Goal: Transaction & Acquisition: Purchase product/service

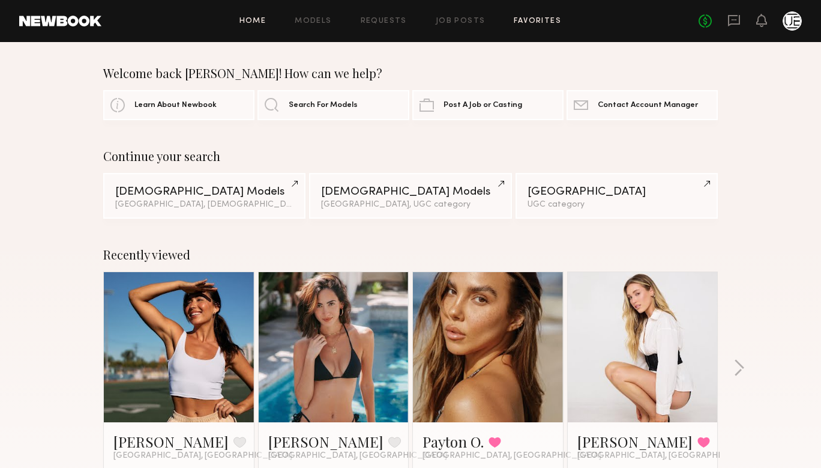
click at [524, 20] on link "Favorites" at bounding box center [537, 21] width 47 height 8
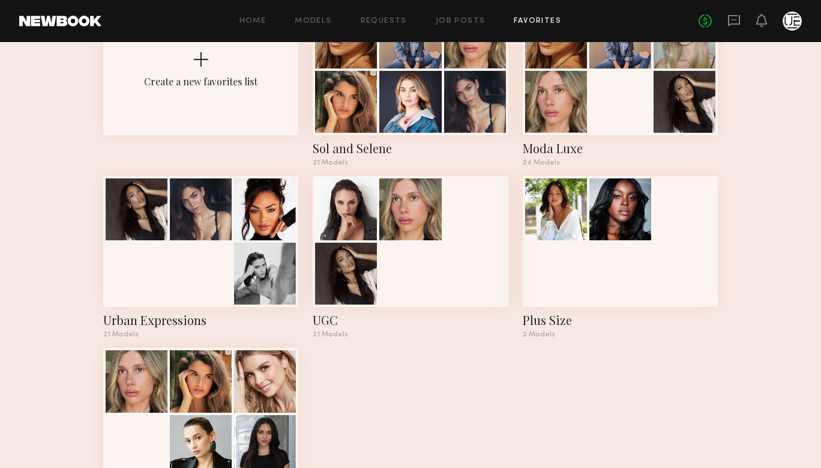
scroll to position [111, 0]
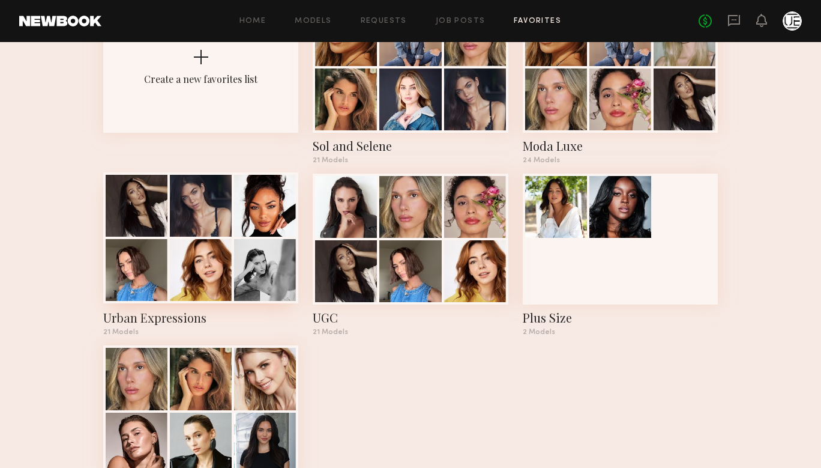
click at [195, 286] on div at bounding box center [201, 270] width 62 height 62
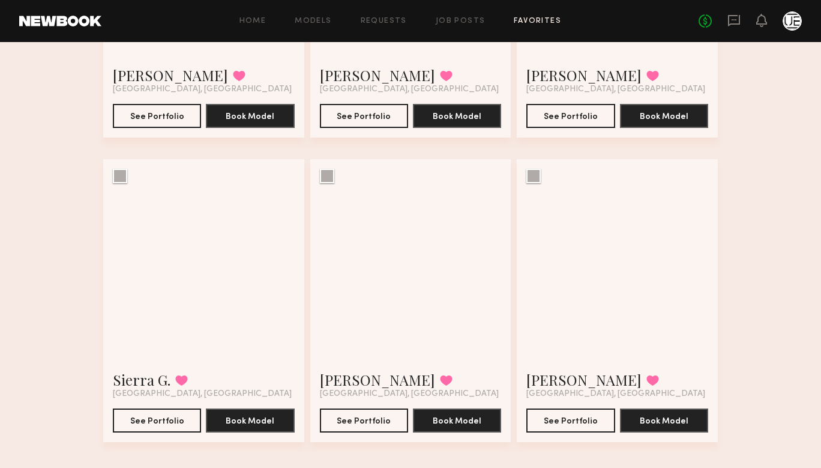
scroll to position [1821, 0]
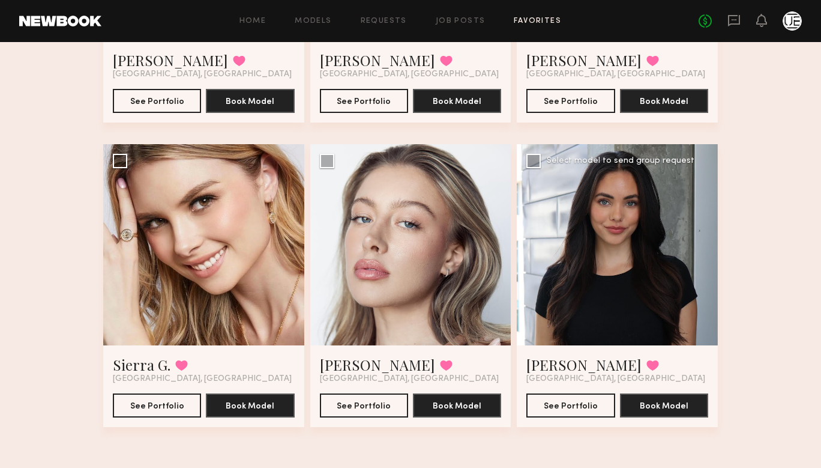
click at [590, 292] on div at bounding box center [617, 244] width 201 height 201
click at [584, 263] on div at bounding box center [617, 244] width 201 height 201
click at [572, 401] on button "See Portfolio" at bounding box center [570, 404] width 88 height 24
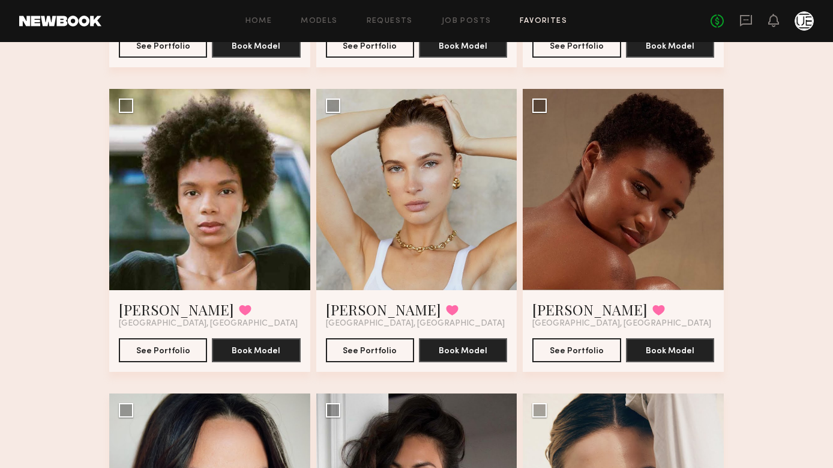
scroll to position [978, 0]
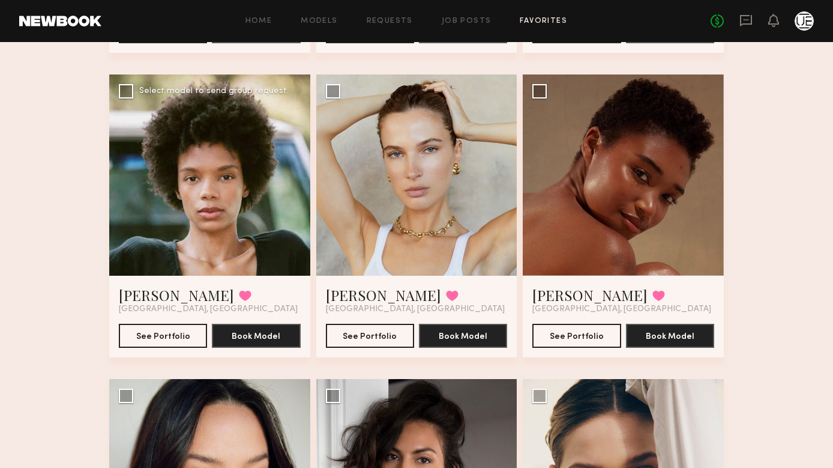
click at [172, 209] on div at bounding box center [209, 174] width 201 height 201
click at [164, 340] on button "See Portfolio" at bounding box center [163, 335] width 88 height 24
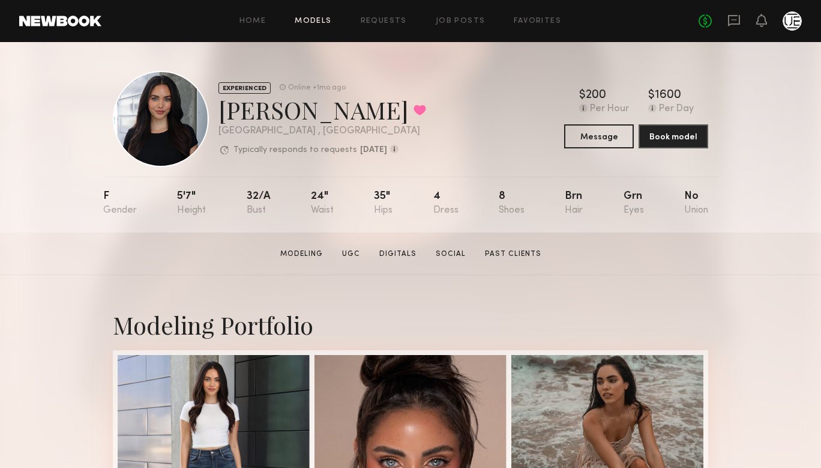
click at [321, 20] on link "Models" at bounding box center [313, 21] width 37 height 8
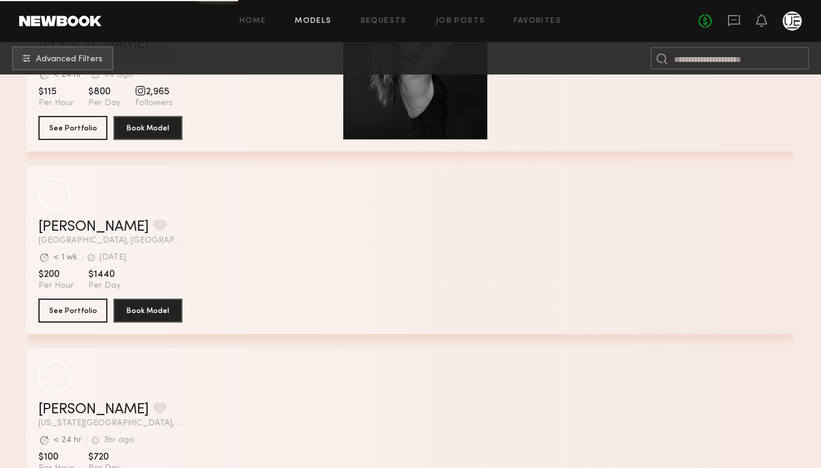
scroll to position [2025, 0]
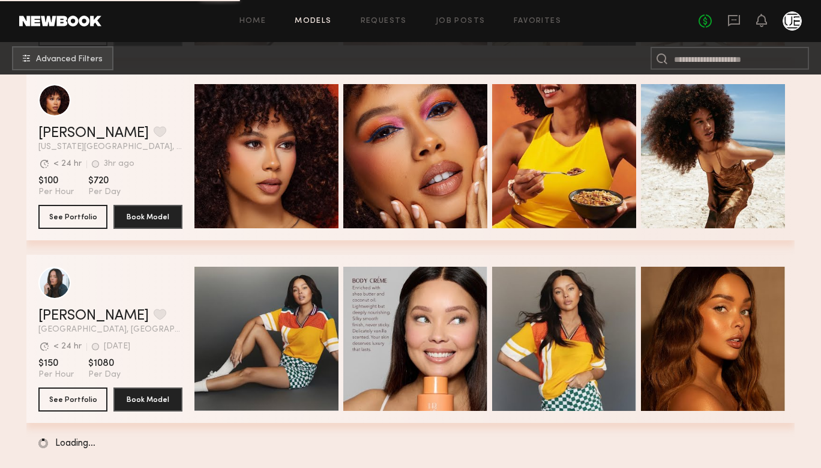
click at [178, 320] on div "Tyrie R. Favorite" at bounding box center [110, 315] width 144 height 14
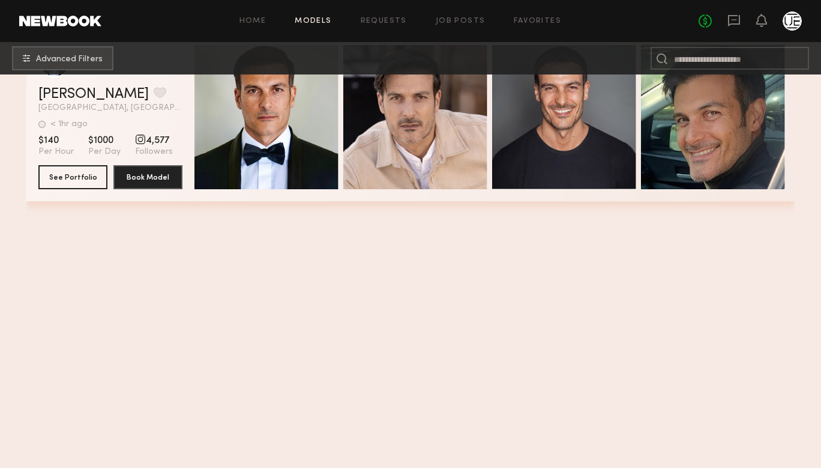
scroll to position [0, 0]
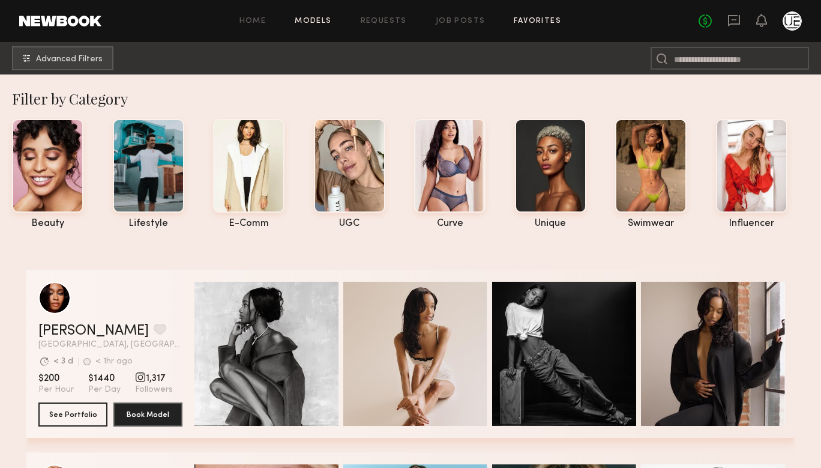
click at [540, 22] on link "Favorites" at bounding box center [537, 21] width 47 height 8
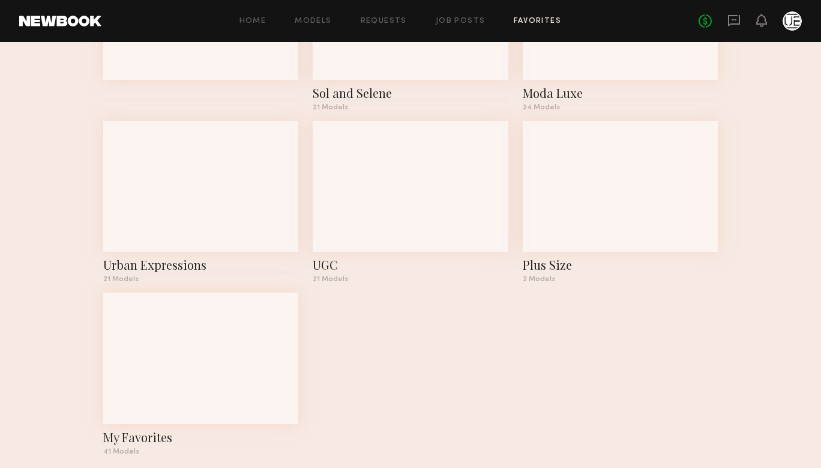
scroll to position [180, 0]
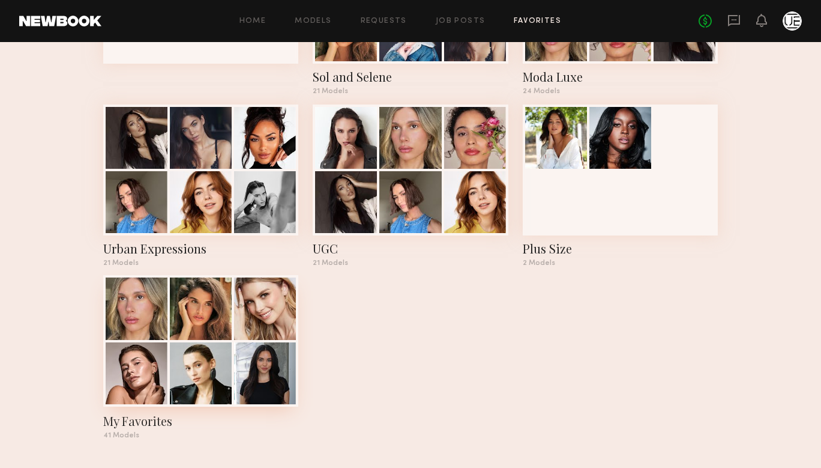
click at [149, 365] on div at bounding box center [137, 373] width 62 height 62
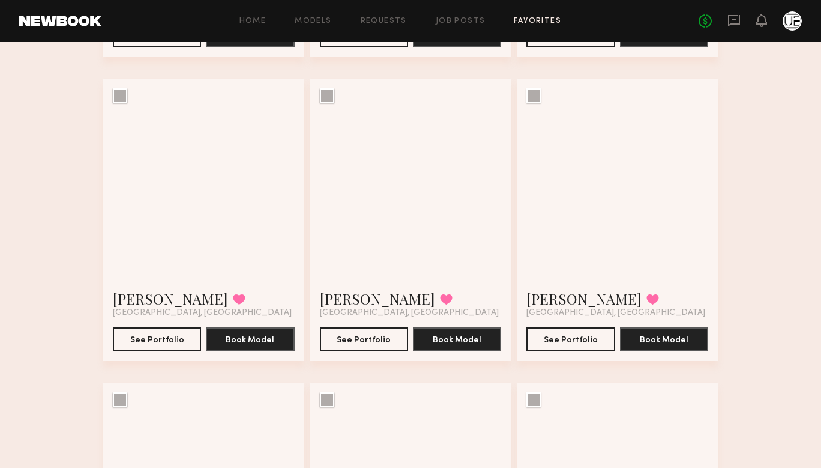
scroll to position [3101, 0]
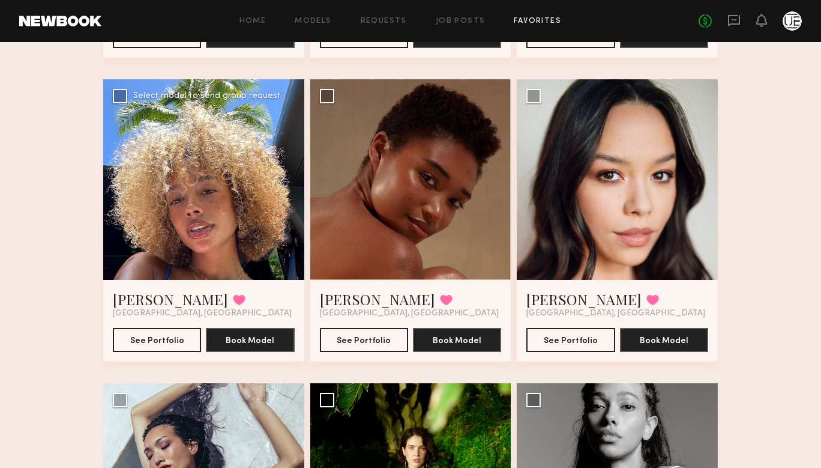
click at [169, 246] on div at bounding box center [203, 179] width 201 height 201
click at [155, 236] on div at bounding box center [203, 179] width 201 height 201
click at [124, 299] on link "Maya A." at bounding box center [170, 298] width 115 height 19
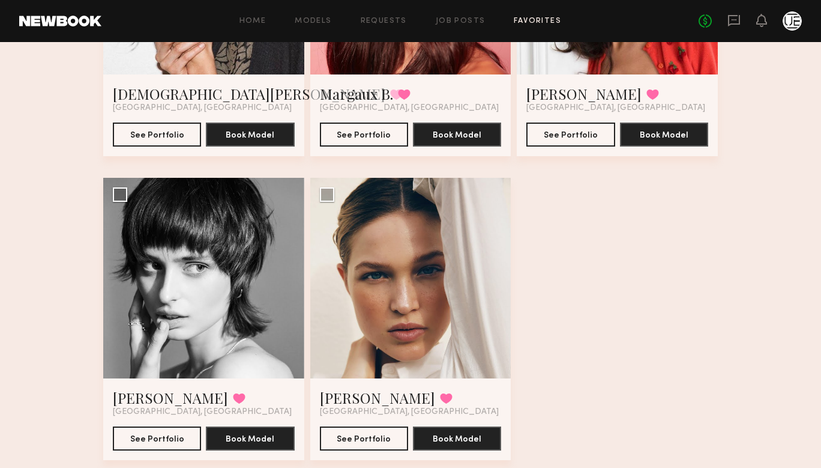
scroll to position [3946, 0]
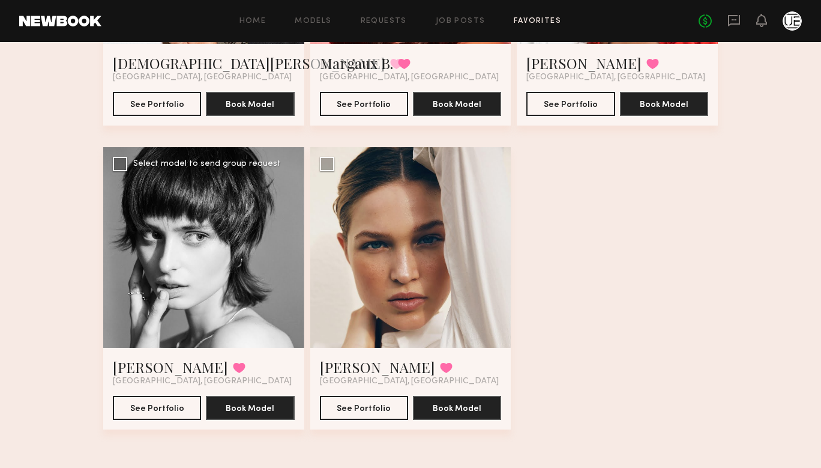
click at [175, 262] on div at bounding box center [203, 247] width 201 height 201
click at [146, 277] on div at bounding box center [203, 247] width 201 height 201
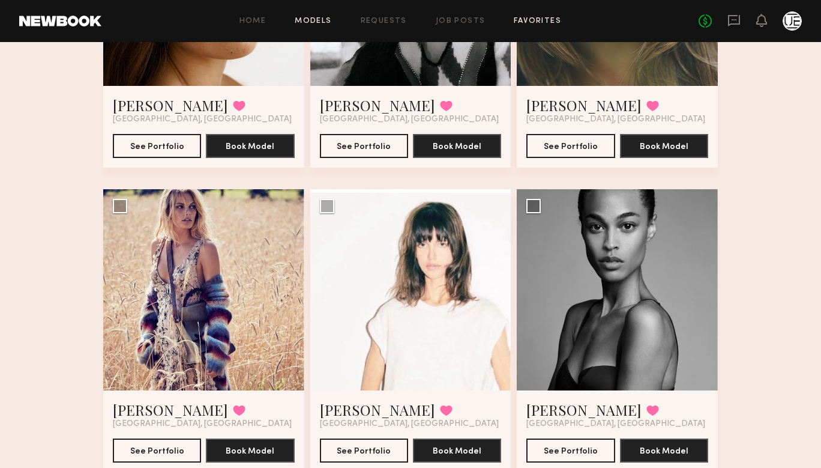
scroll to position [821, 0]
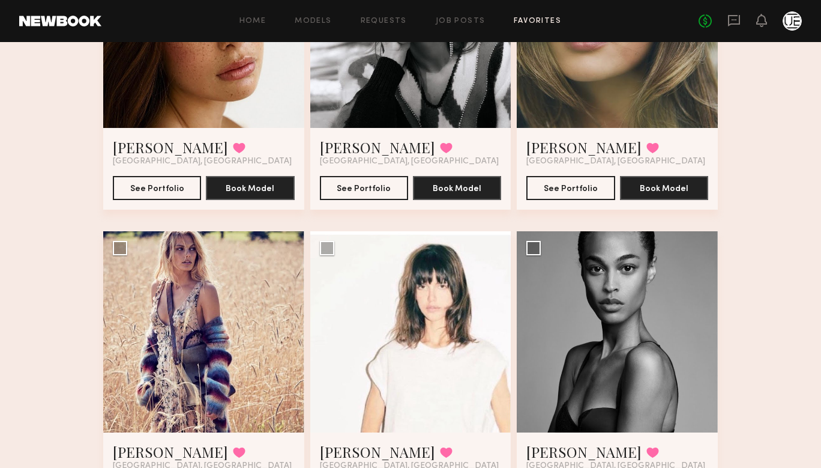
click at [314, 17] on link "Models" at bounding box center [313, 21] width 37 height 8
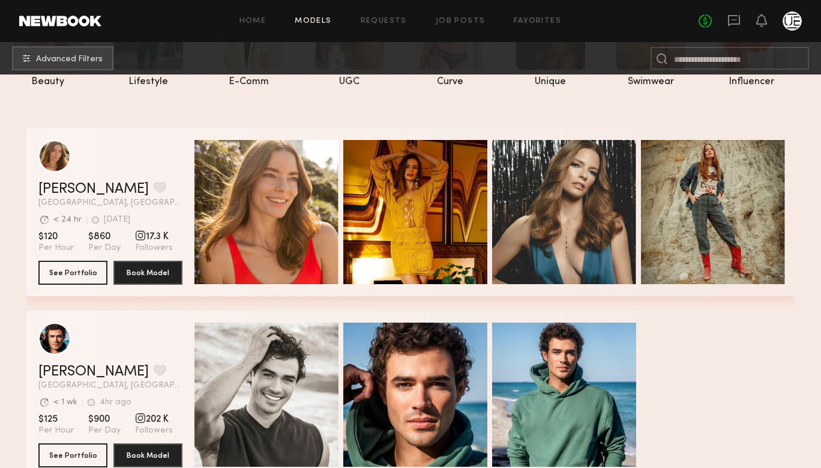
scroll to position [142, 0]
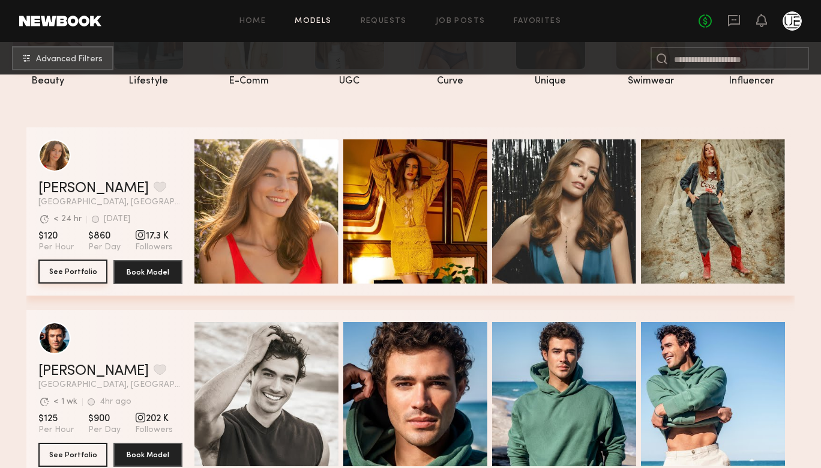
click at [59, 275] on button "See Portfolio" at bounding box center [72, 271] width 69 height 24
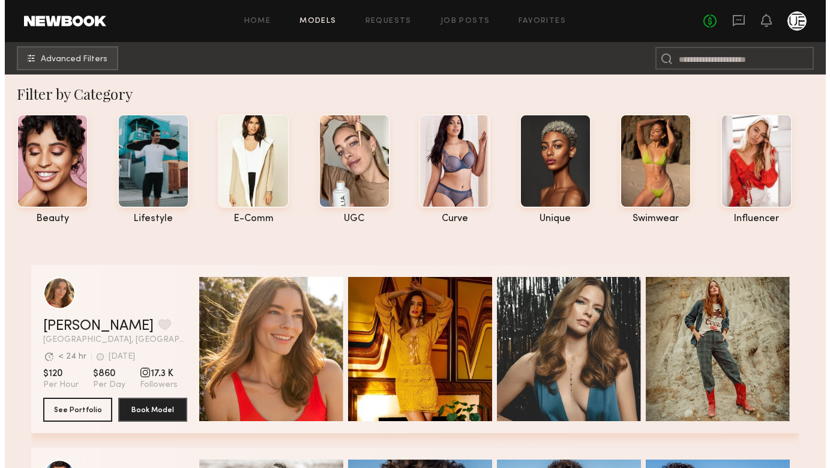
scroll to position [0, 0]
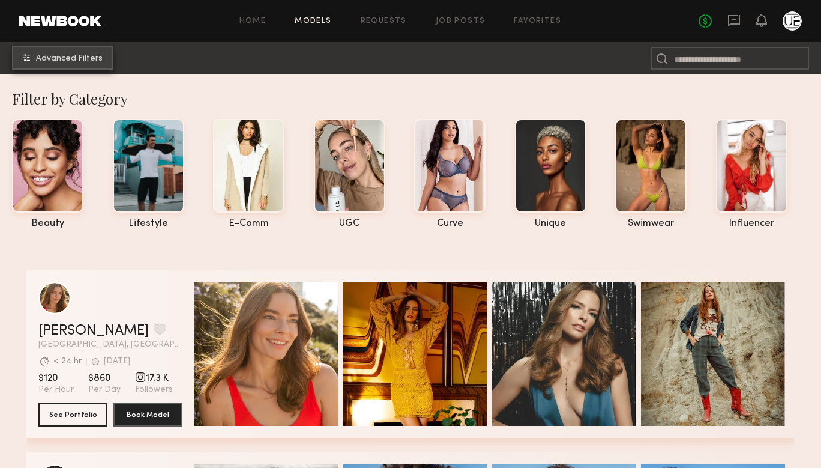
click at [67, 52] on button "Advanced Filters" at bounding box center [62, 58] width 101 height 24
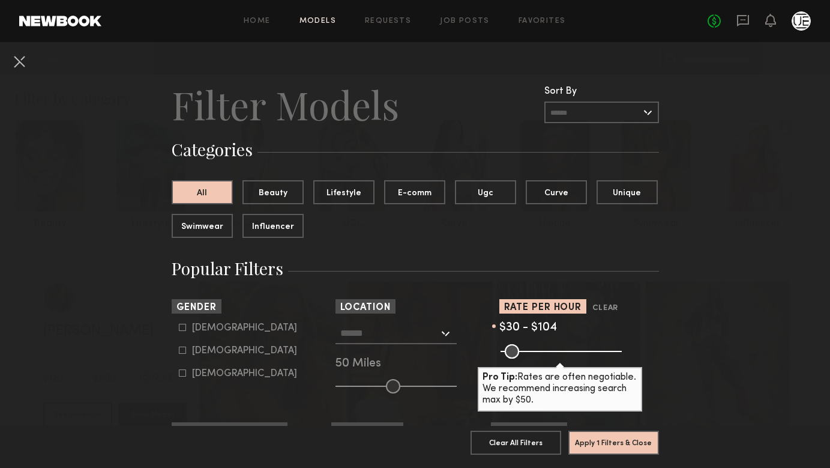
type input "***"
click at [354, 328] on input "text" at bounding box center [389, 332] width 98 height 20
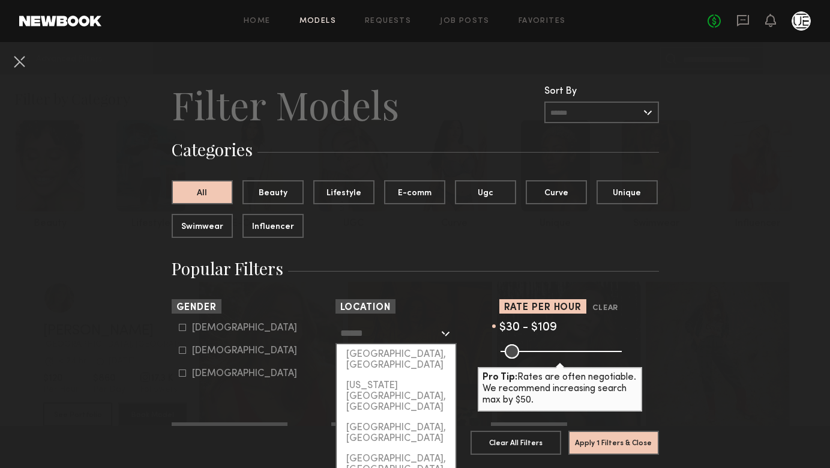
click at [360, 348] on div "[GEOGRAPHIC_DATA], [GEOGRAPHIC_DATA]" at bounding box center [396, 359] width 119 height 31
type input "**********"
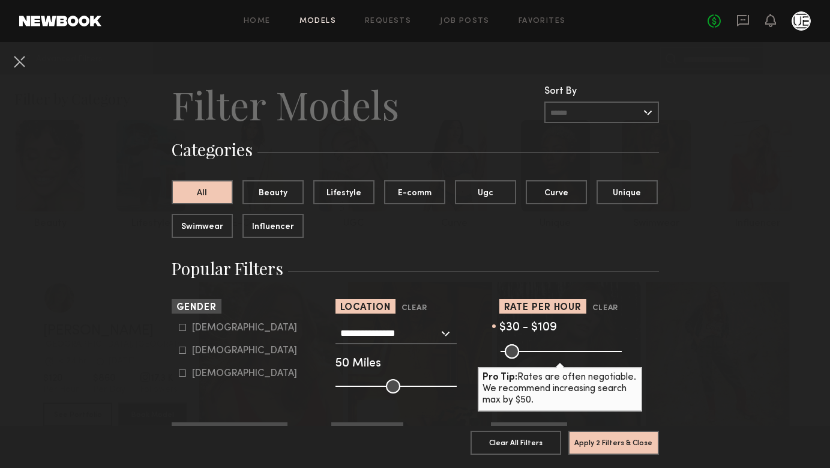
click at [179, 353] on icon at bounding box center [182, 349] width 7 height 7
type input "**"
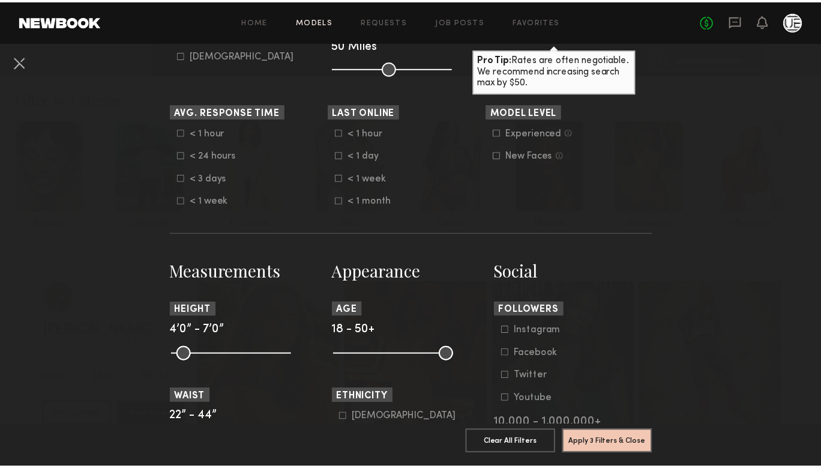
scroll to position [322, 0]
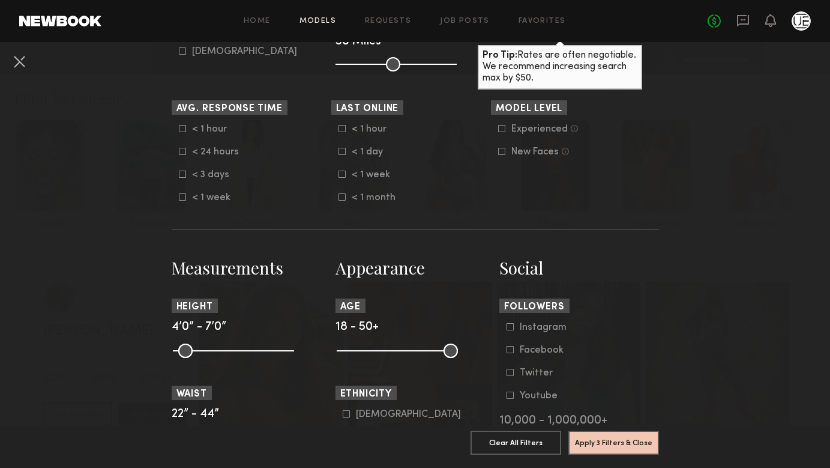
click at [615, 430] on button "Apply 3 Filters & Close" at bounding box center [613, 442] width 91 height 24
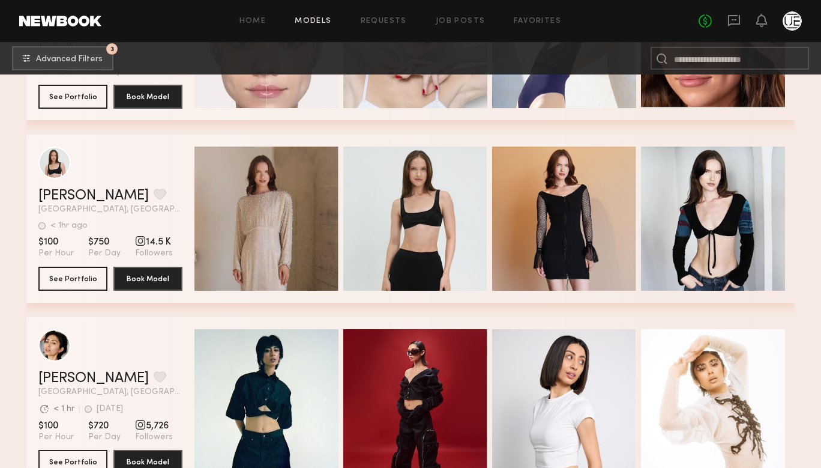
scroll to position [8926, 0]
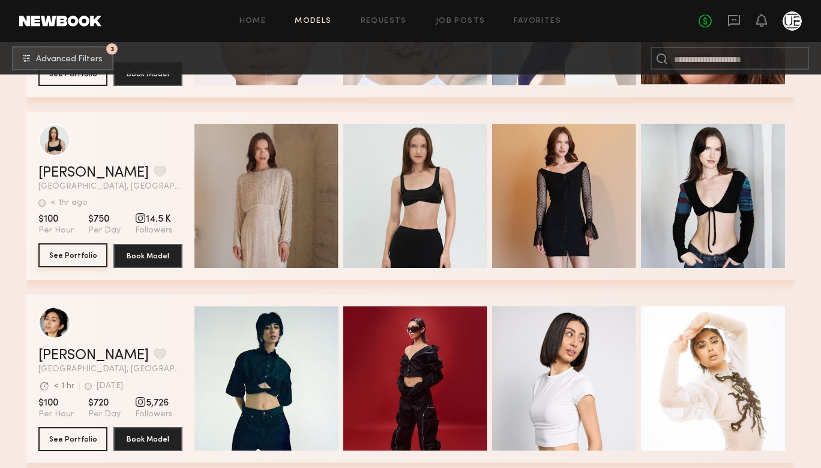
click at [76, 254] on button "See Portfolio" at bounding box center [72, 255] width 69 height 24
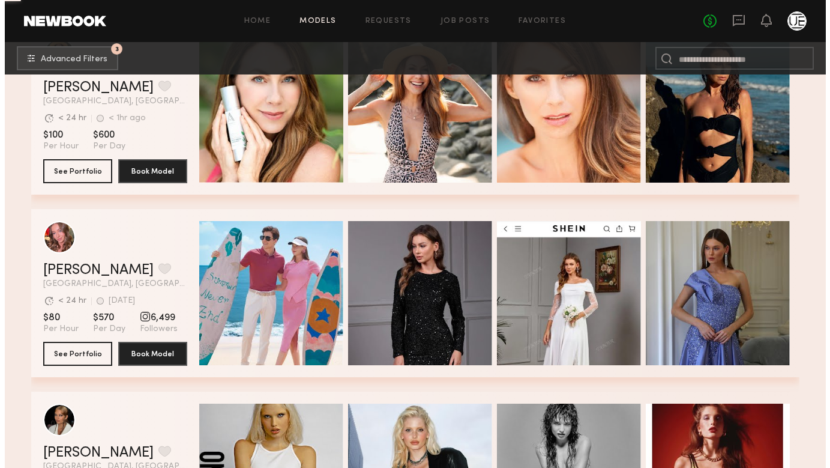
scroll to position [10479, 0]
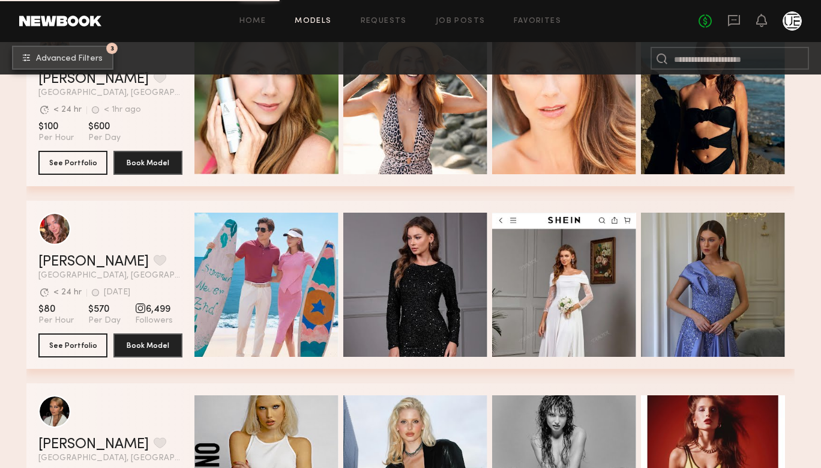
click at [75, 55] on span "Advanced Filters" at bounding box center [69, 59] width 67 height 8
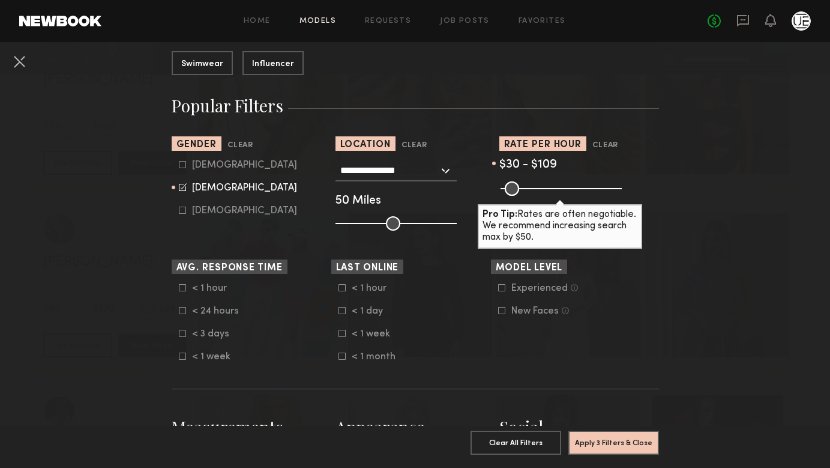
scroll to position [167, 0]
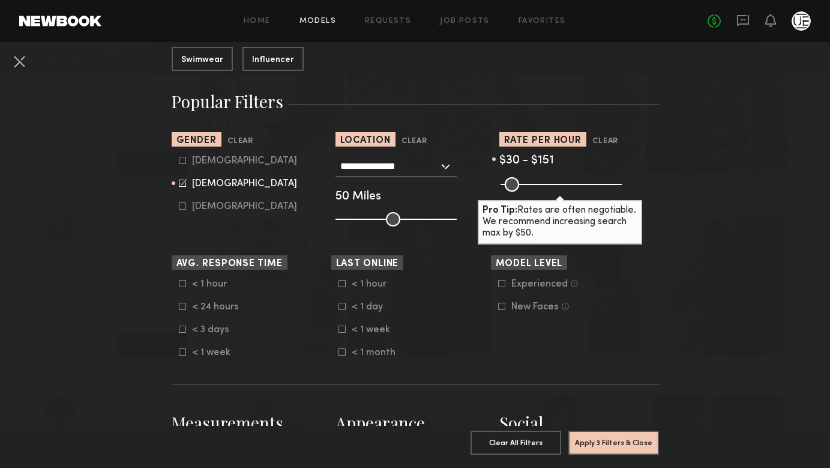
drag, startPoint x: 546, startPoint y: 184, endPoint x: 531, endPoint y: 183, distance: 15.6
type input "***"
click at [531, 183] on input "range" at bounding box center [561, 184] width 121 height 14
click at [623, 430] on button "Apply 3 Filters & Close" at bounding box center [613, 442] width 91 height 24
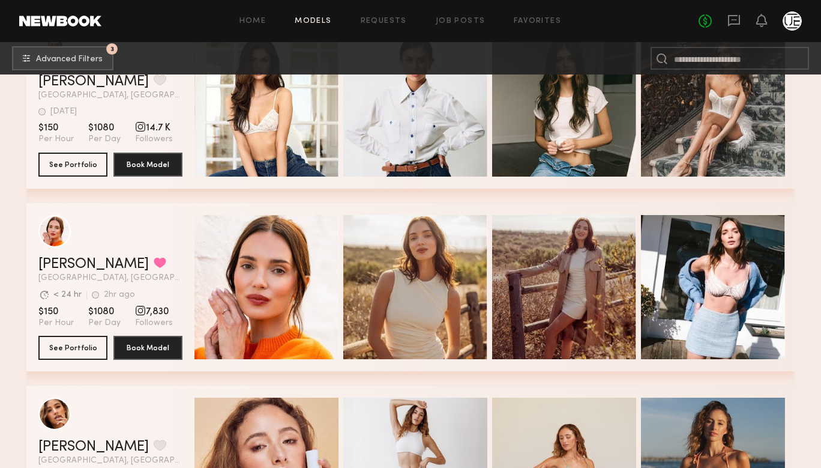
scroll to position [9807, 0]
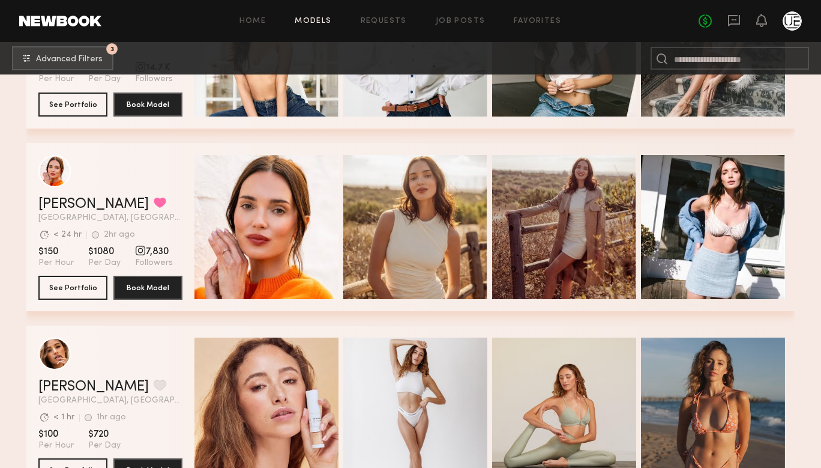
drag, startPoint x: 81, startPoint y: 290, endPoint x: 230, endPoint y: 327, distance: 153.3
click at [230, 325] on div "Jules H. Favorited Los Angeles, CA Avg. request response time < 24 hr 2hr ago L…" at bounding box center [410, 234] width 768 height 182
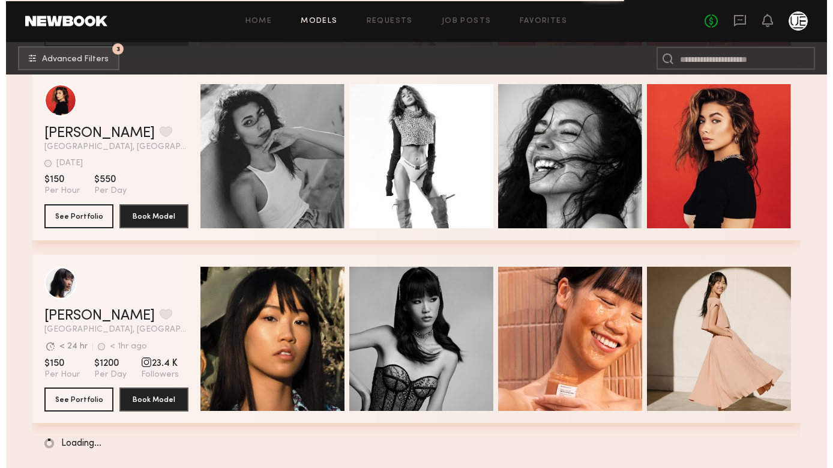
scroll to position [12685, 0]
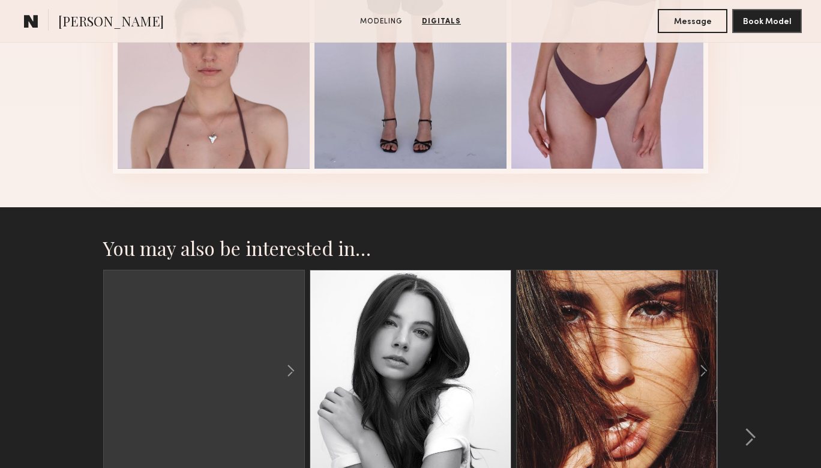
scroll to position [1680, 0]
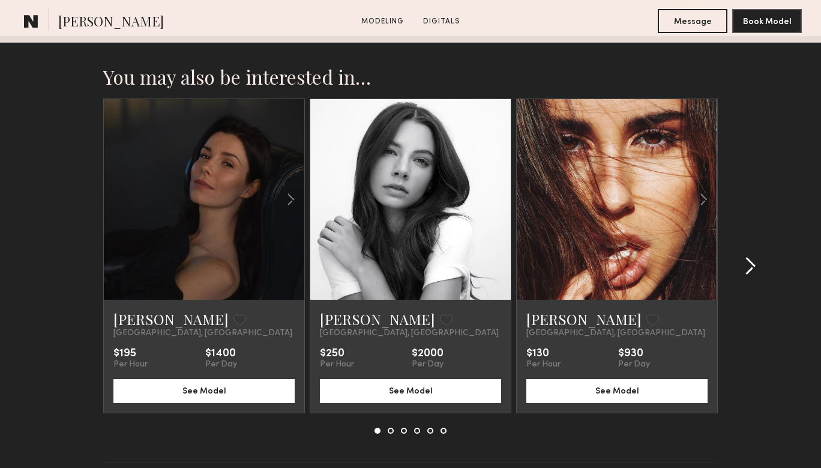
click at [758, 265] on div at bounding box center [747, 265] width 58 height 335
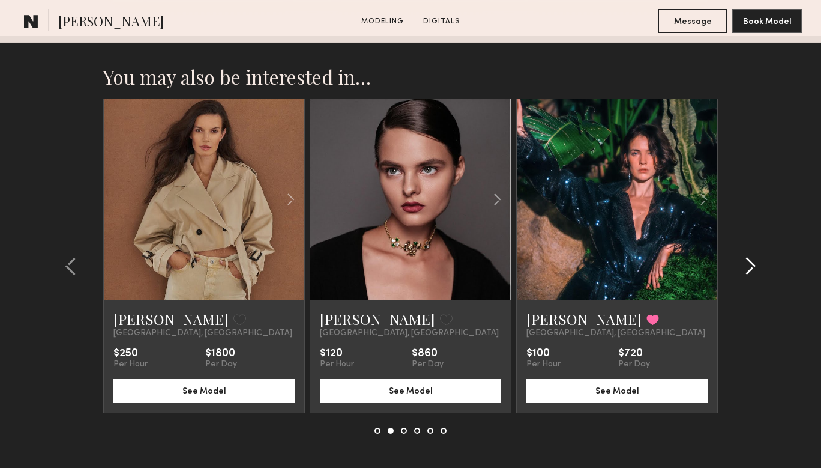
click at [763, 271] on div at bounding box center [747, 265] width 58 height 335
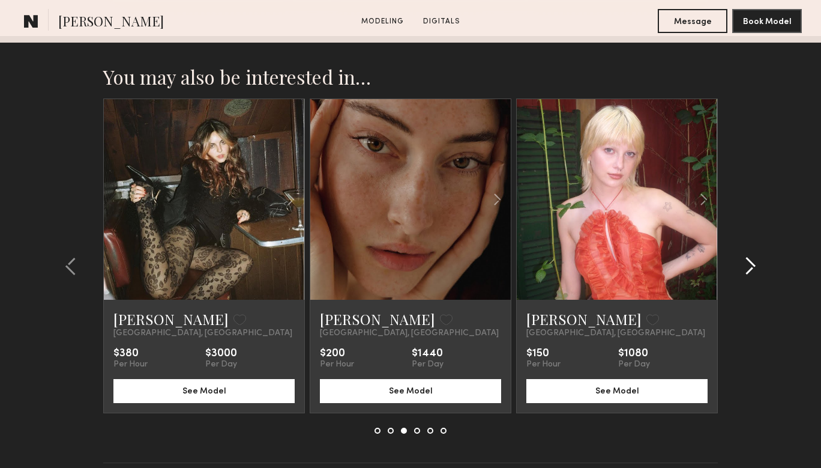
click at [751, 264] on common-icon at bounding box center [750, 265] width 12 height 19
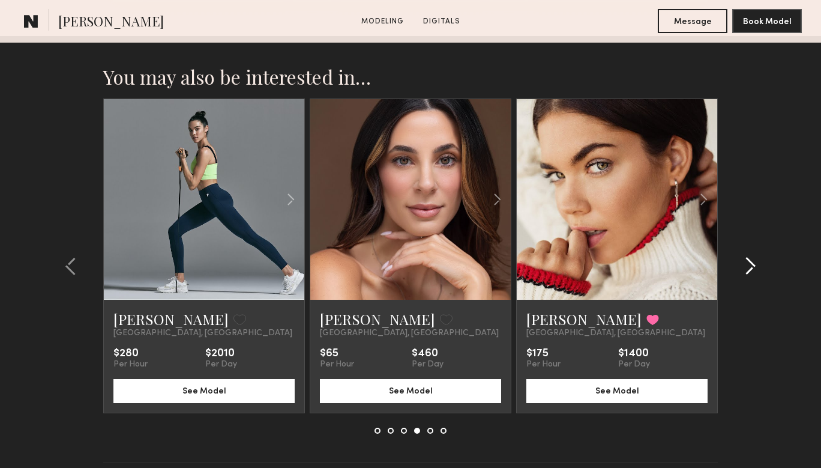
click at [750, 267] on common-icon at bounding box center [750, 265] width 12 height 19
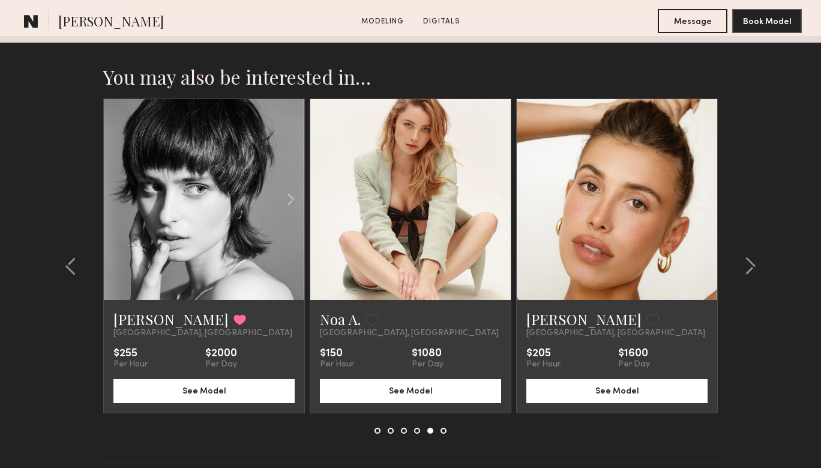
drag, startPoint x: 449, startPoint y: 224, endPoint x: 708, endPoint y: 373, distance: 298.4
click at [791, 355] on section "You may also be interested in… Genevieve A. Favorite Los Angeles, CA $195 Per H…" at bounding box center [410, 279] width 821 height 486
click at [745, 266] on common-icon at bounding box center [750, 265] width 12 height 19
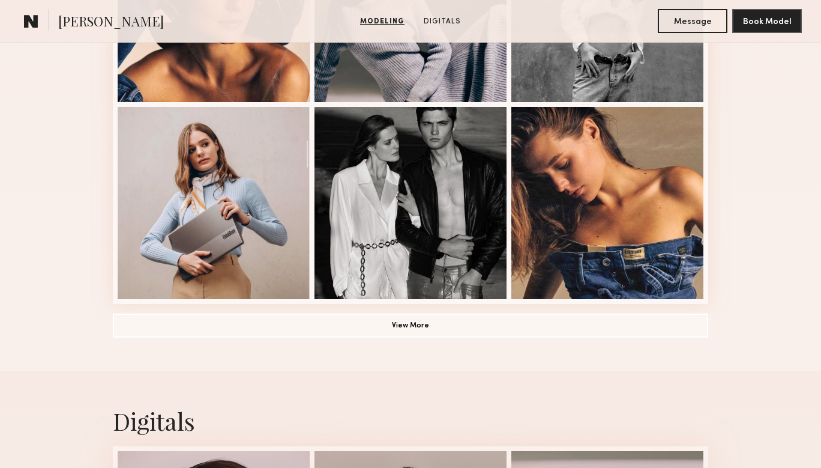
scroll to position [840, 0]
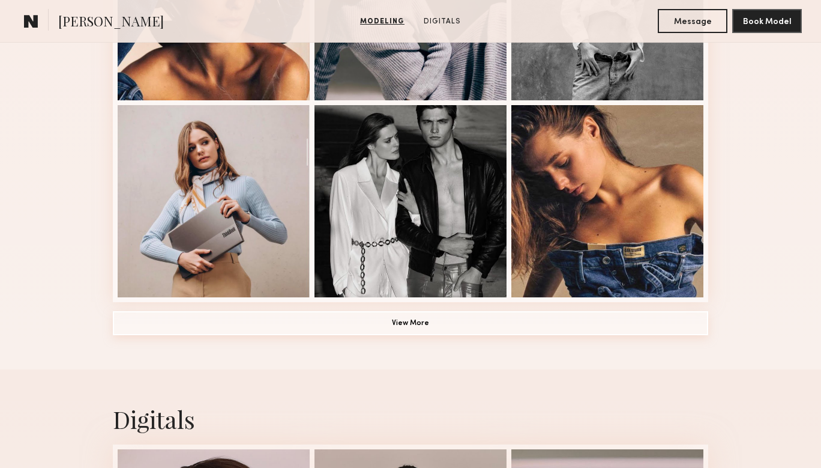
click at [194, 325] on button "View More" at bounding box center [410, 323] width 595 height 24
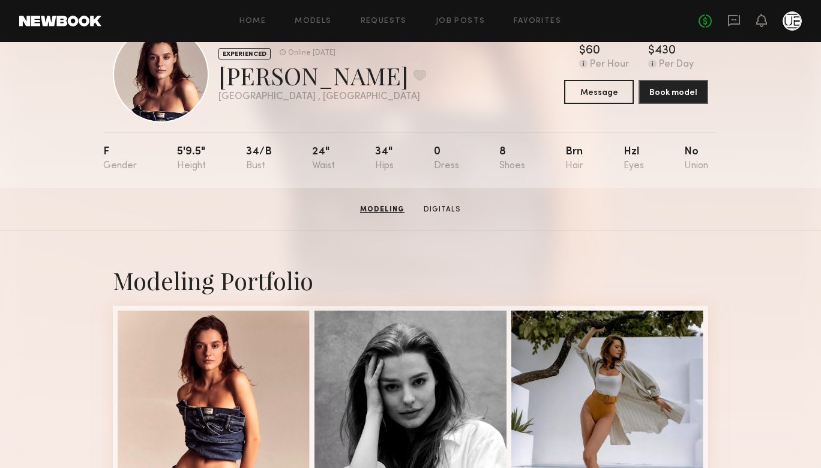
scroll to position [0, 0]
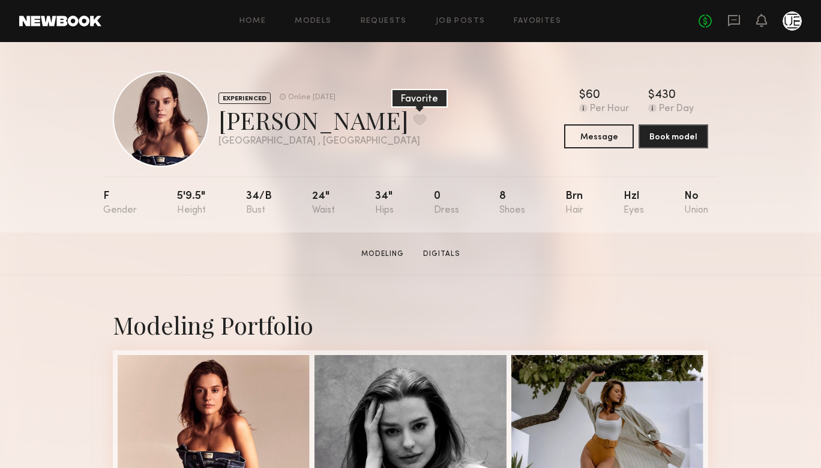
click at [413, 120] on button at bounding box center [419, 119] width 13 height 11
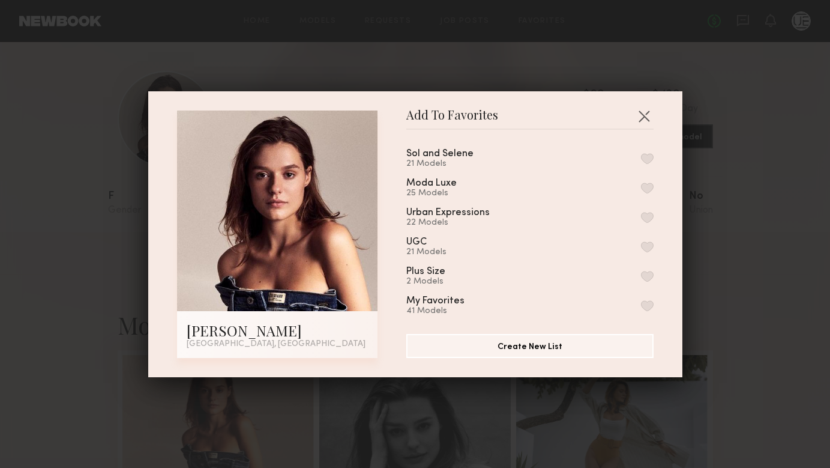
click at [641, 187] on button "button" at bounding box center [647, 187] width 13 height 11
click at [635, 113] on button "button" at bounding box center [643, 115] width 19 height 19
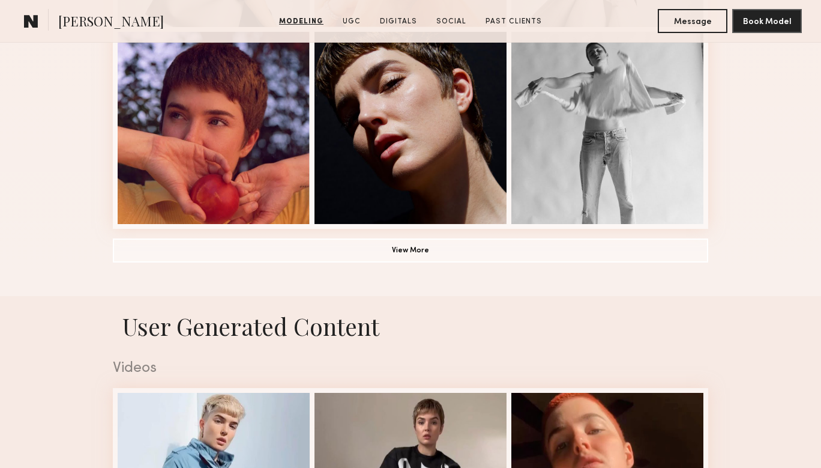
scroll to position [921, 0]
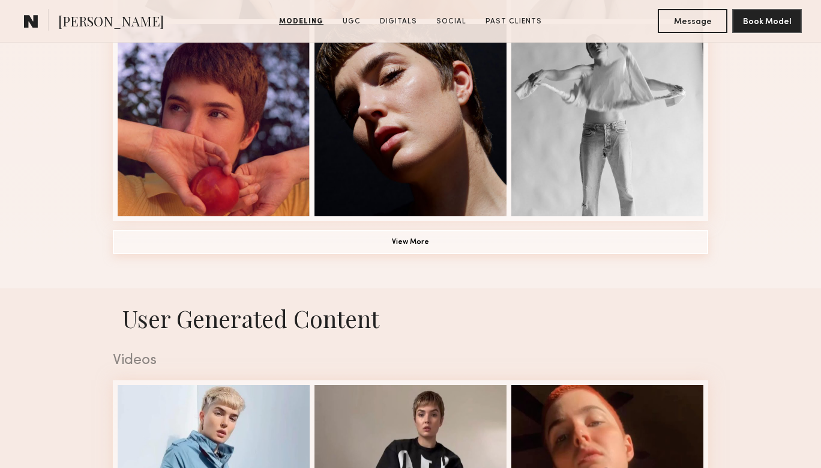
click at [350, 251] on button "View More" at bounding box center [410, 242] width 595 height 24
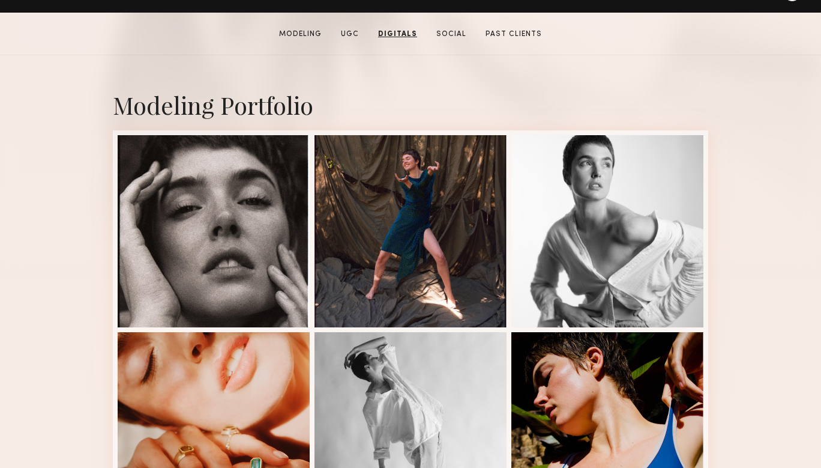
scroll to position [0, 0]
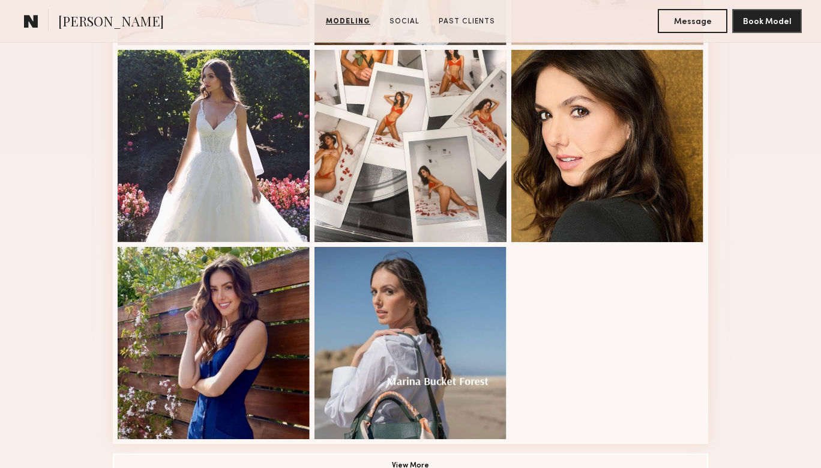
scroll to position [725, 0]
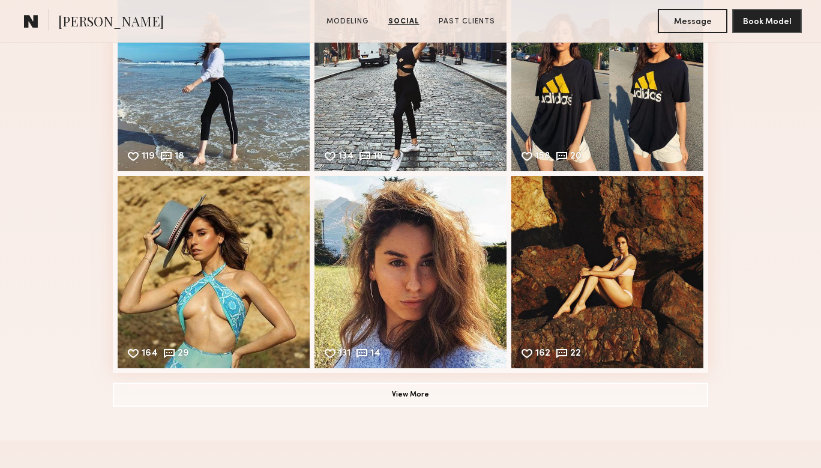
scroll to position [1020, 0]
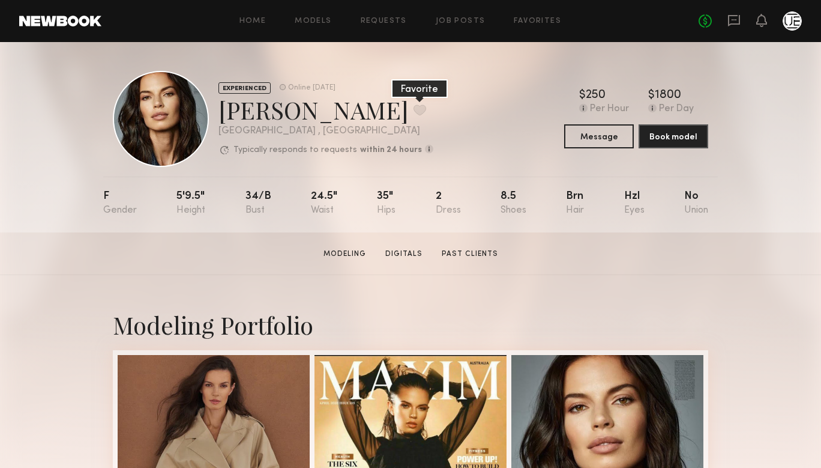
click at [413, 107] on button at bounding box center [419, 109] width 13 height 11
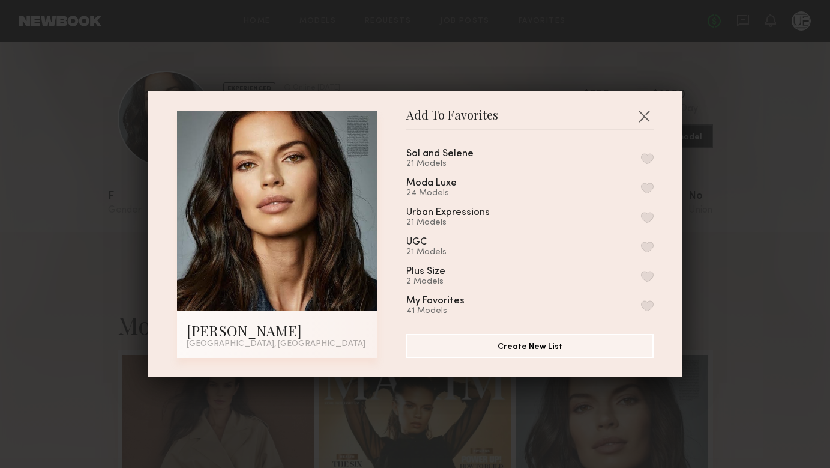
click at [641, 191] on button "button" at bounding box center [647, 187] width 13 height 11
click at [638, 113] on button "button" at bounding box center [643, 115] width 19 height 19
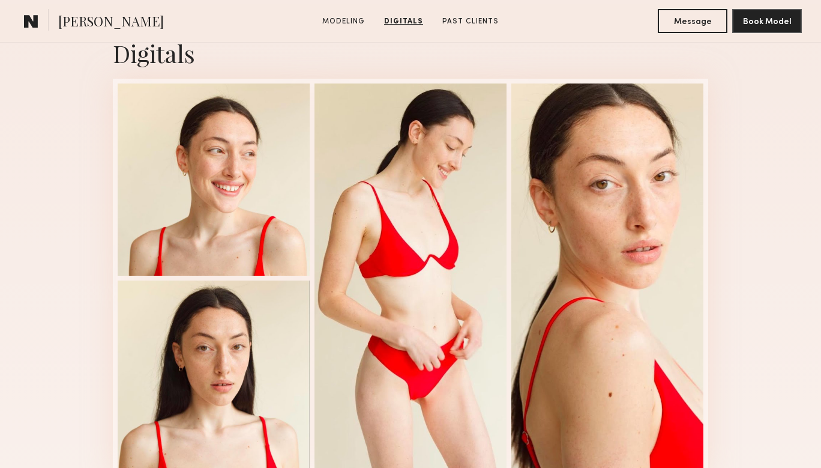
scroll to position [1310, 0]
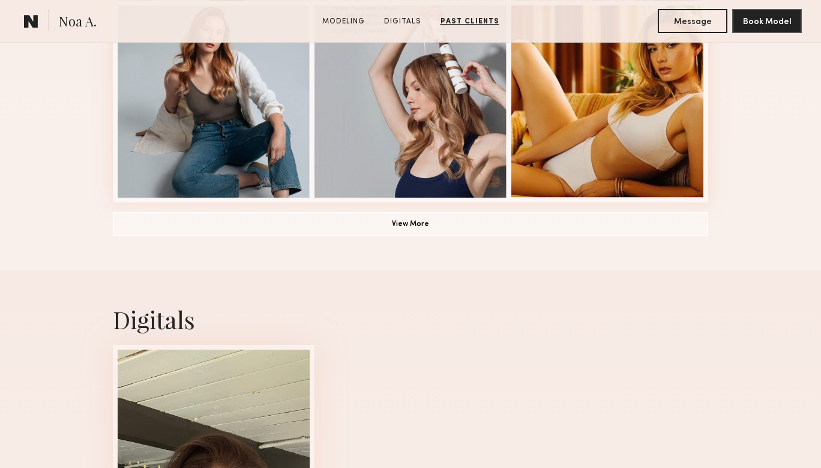
scroll to position [892, 0]
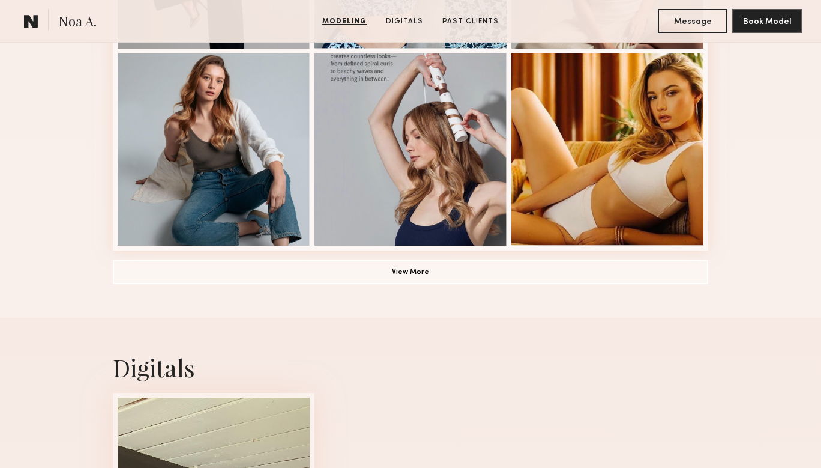
click at [271, 274] on button "View More" at bounding box center [410, 271] width 595 height 24
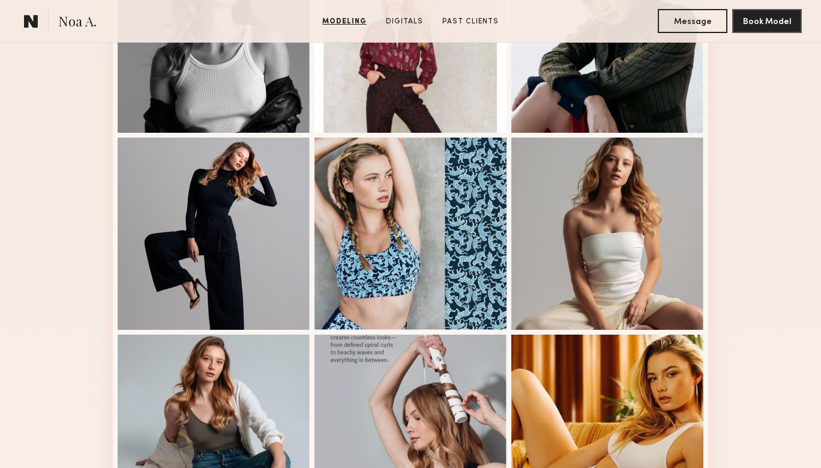
scroll to position [630, 0]
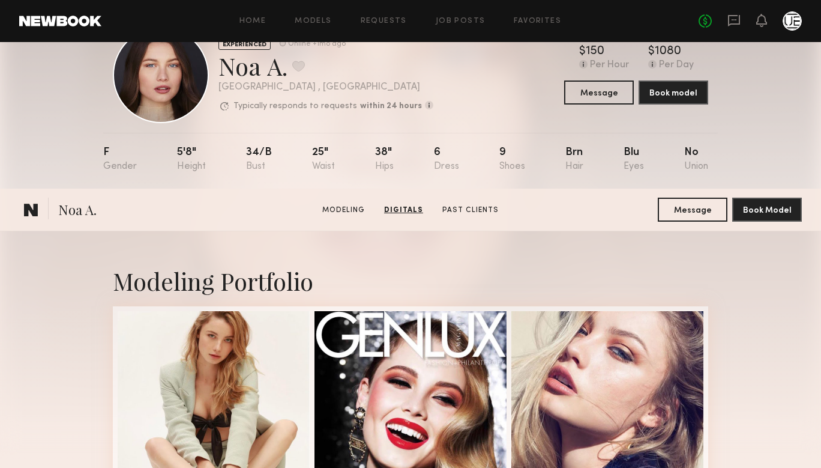
scroll to position [0, 0]
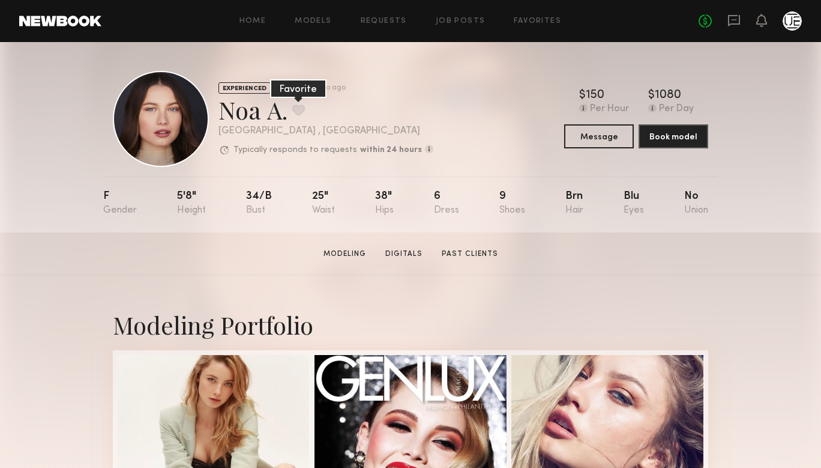
click at [296, 107] on button at bounding box center [298, 109] width 13 height 11
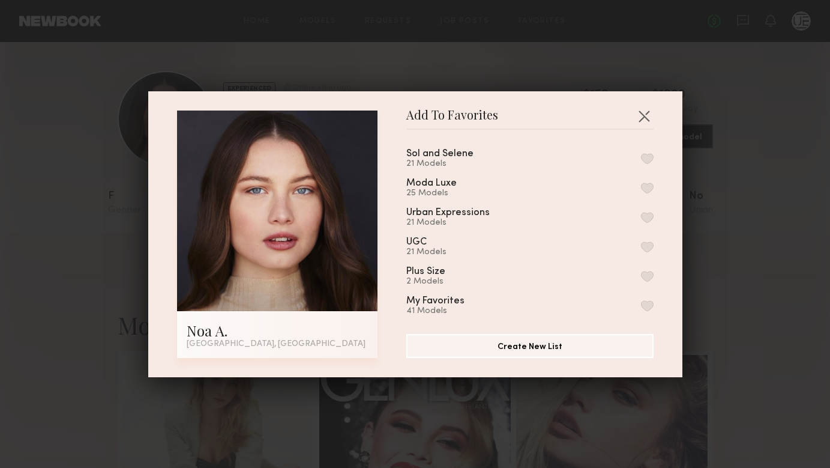
click at [641, 220] on button "button" at bounding box center [647, 217] width 13 height 11
click at [644, 116] on button "button" at bounding box center [643, 115] width 19 height 19
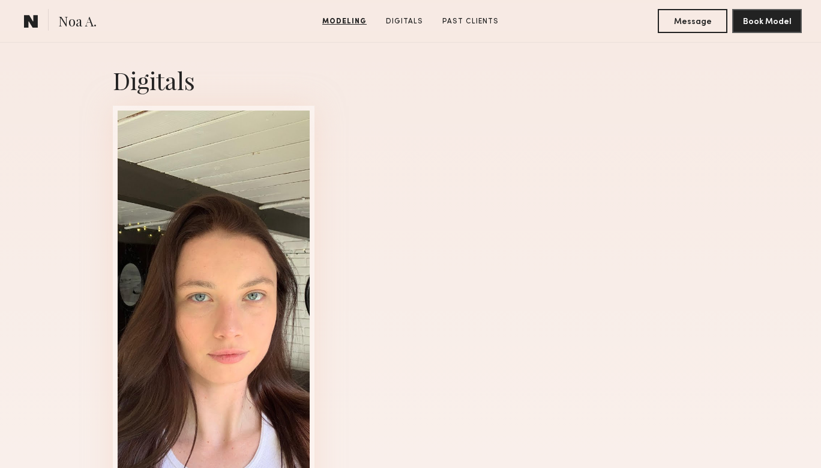
scroll to position [2028, 0]
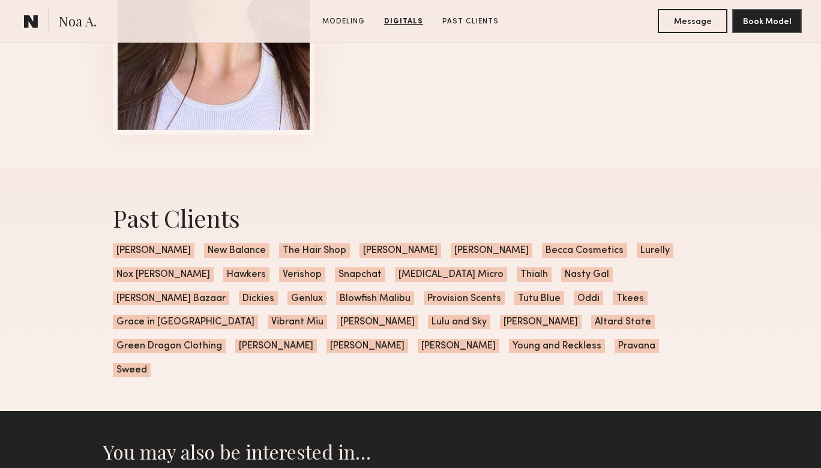
click at [84, 337] on div "Past Clients Paul Mitchell New Balance The Hair Shop Kohl’s Shein Becca Cosmeti…" at bounding box center [410, 289] width 821 height 242
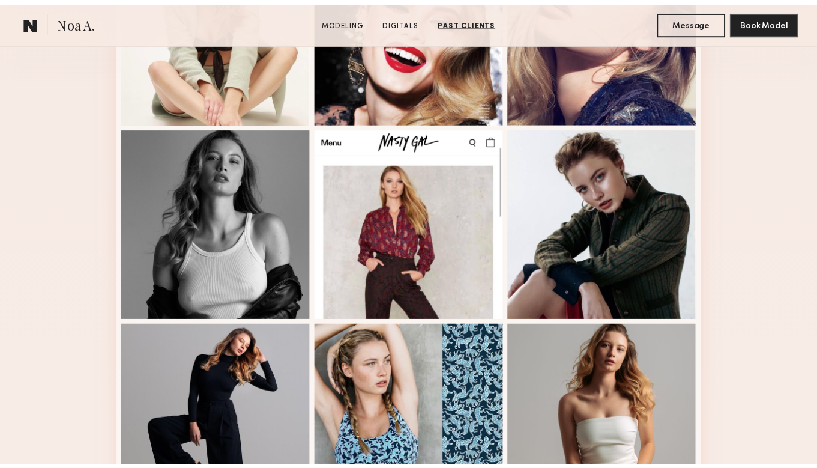
scroll to position [0, 0]
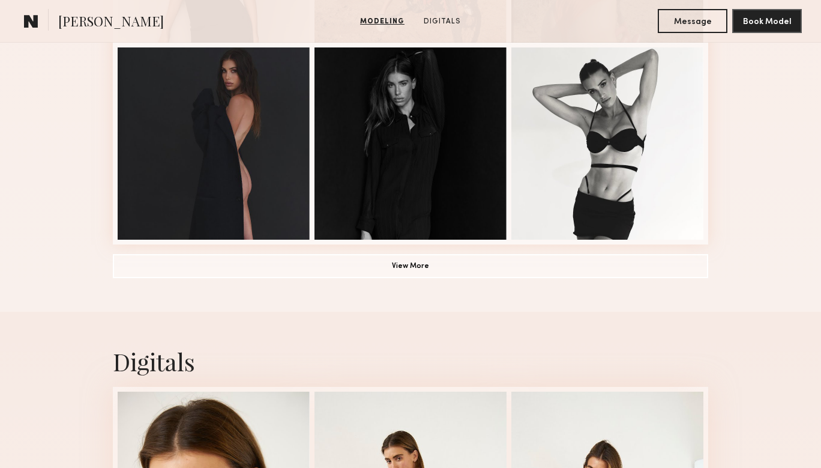
scroll to position [972, 0]
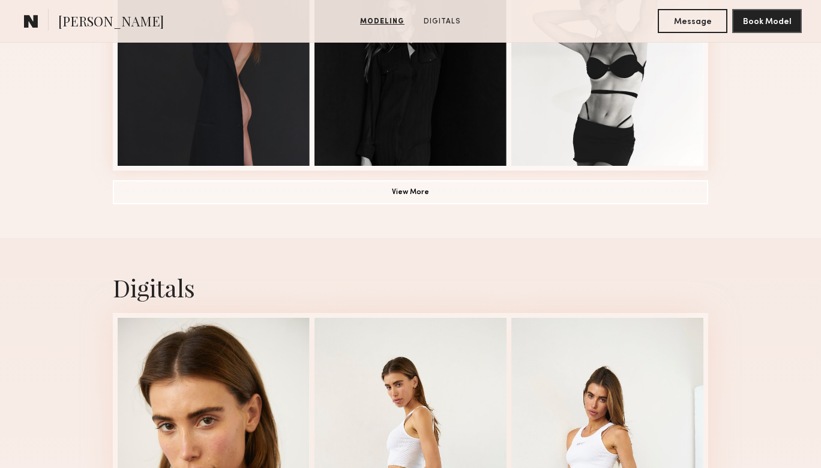
click at [299, 200] on button "View More" at bounding box center [410, 191] width 595 height 24
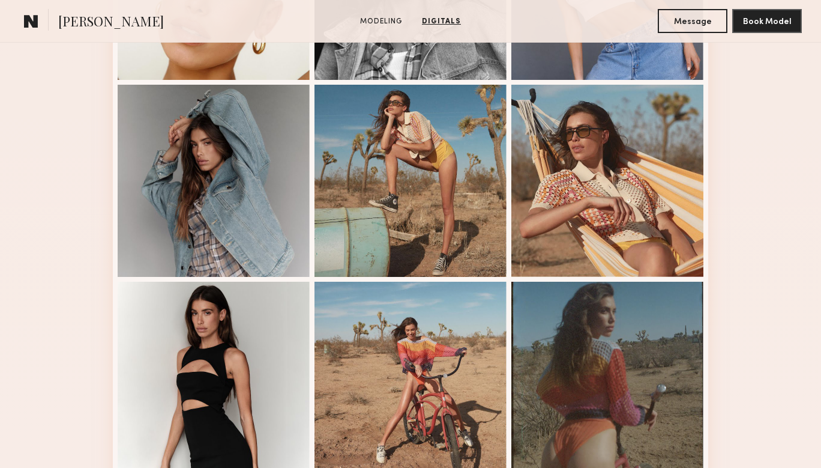
scroll to position [433, 0]
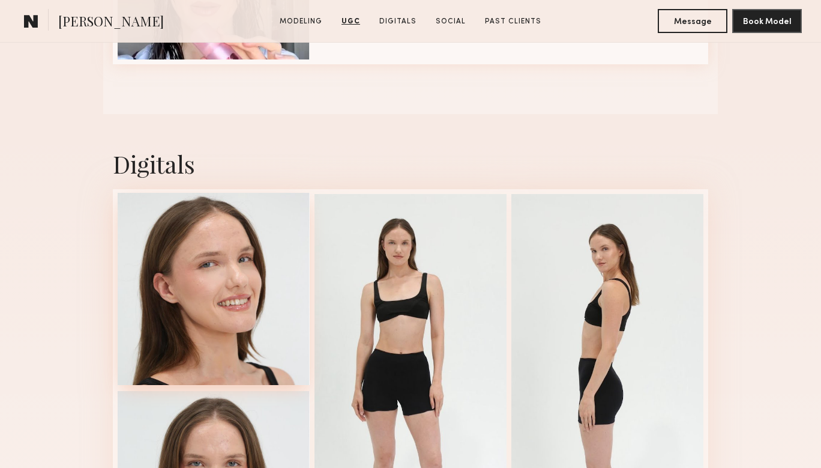
scroll to position [1671, 0]
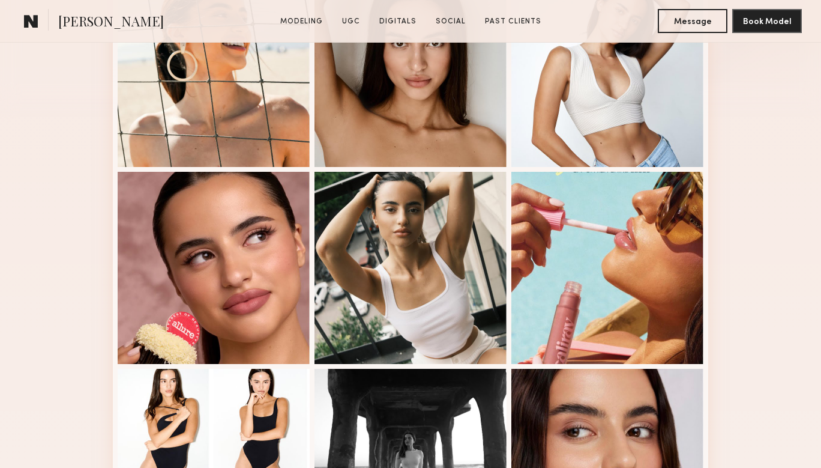
scroll to position [480, 0]
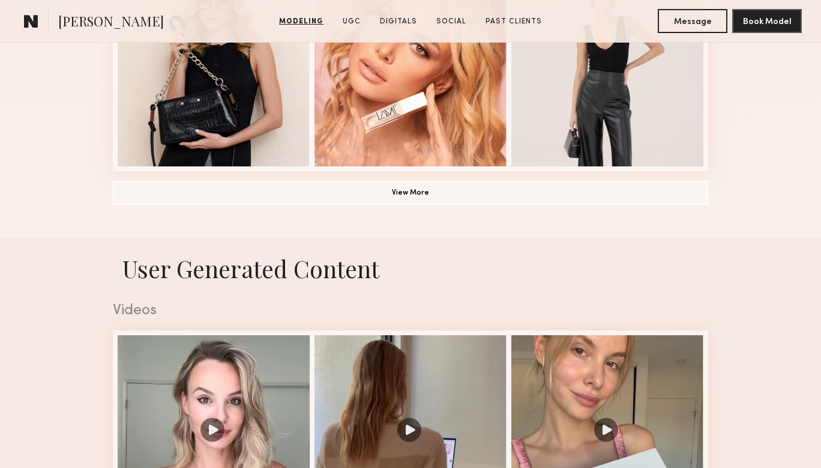
scroll to position [780, 0]
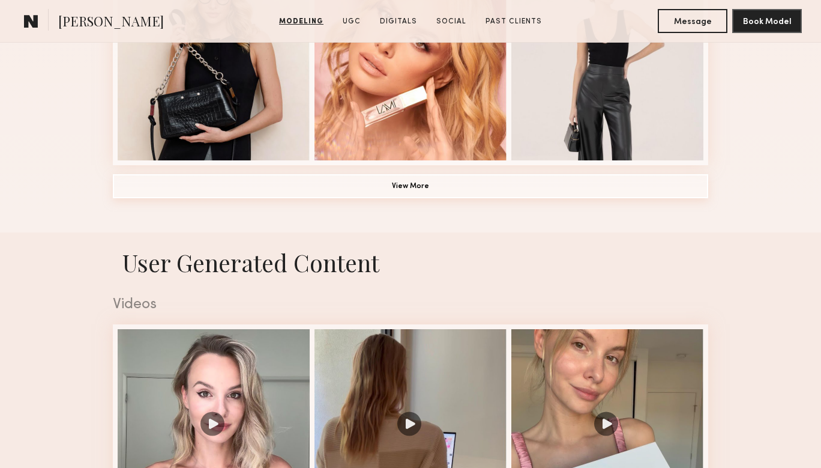
click at [415, 197] on button "View More" at bounding box center [410, 186] width 595 height 24
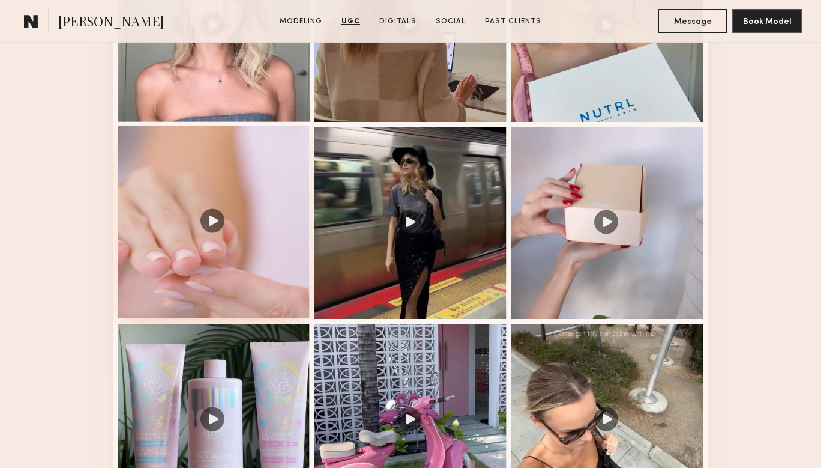
scroll to position [2040, 0]
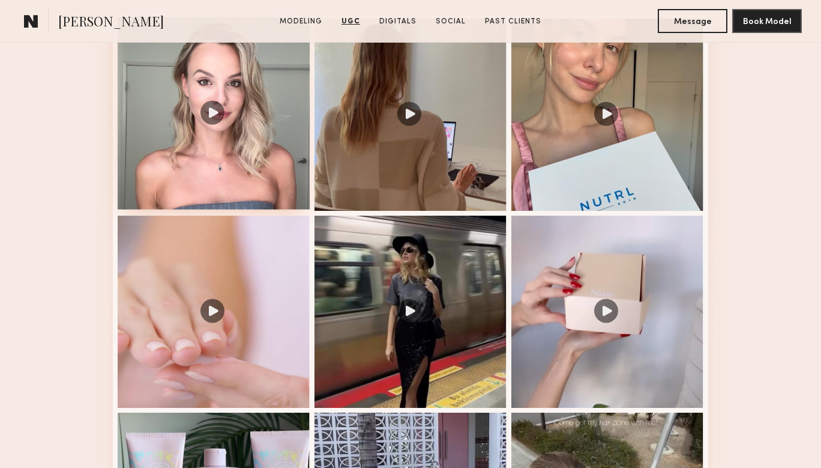
click at [201, 117] on div at bounding box center [214, 113] width 192 height 192
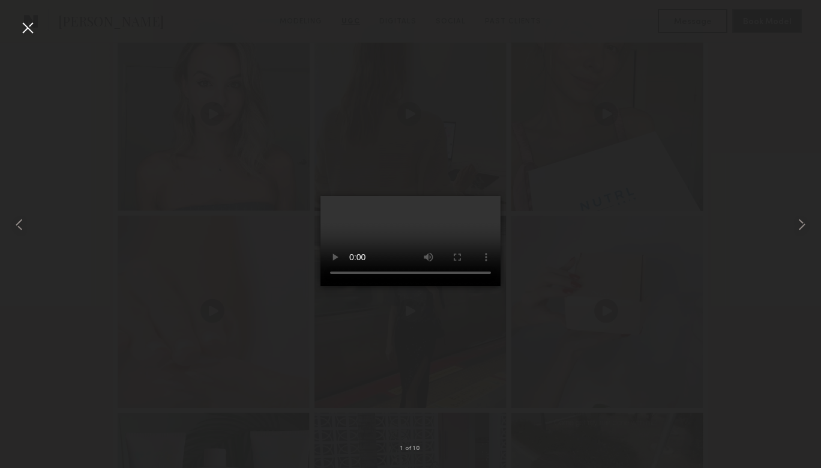
click at [29, 29] on div at bounding box center [27, 27] width 19 height 19
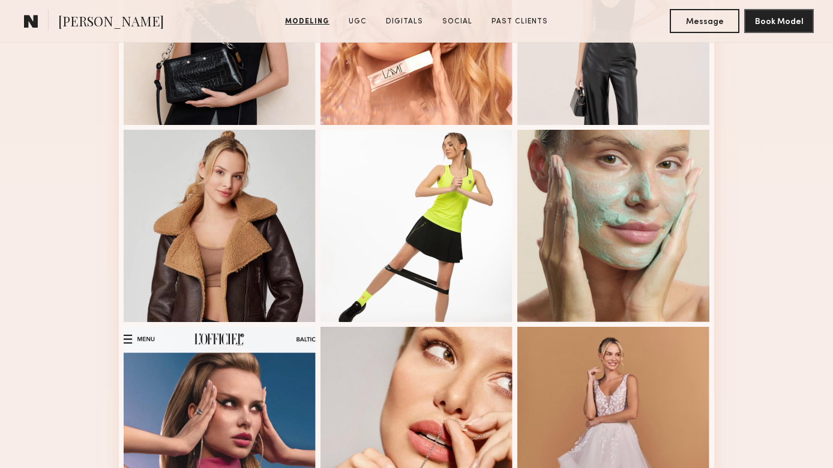
scroll to position [852, 0]
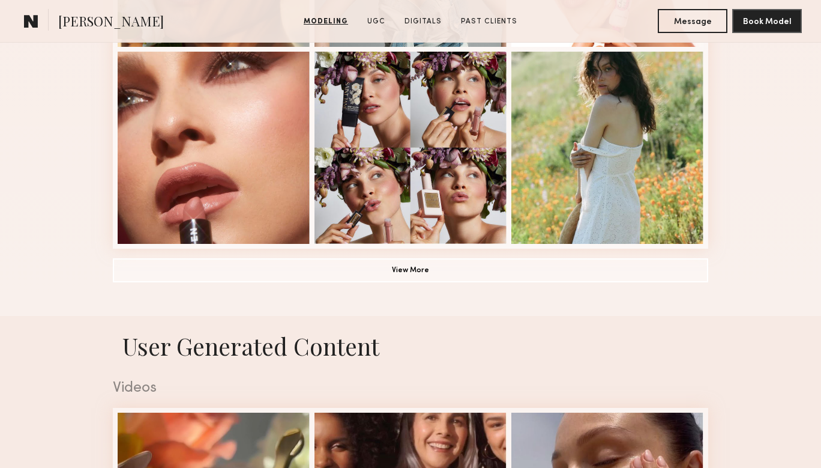
scroll to position [900, 0]
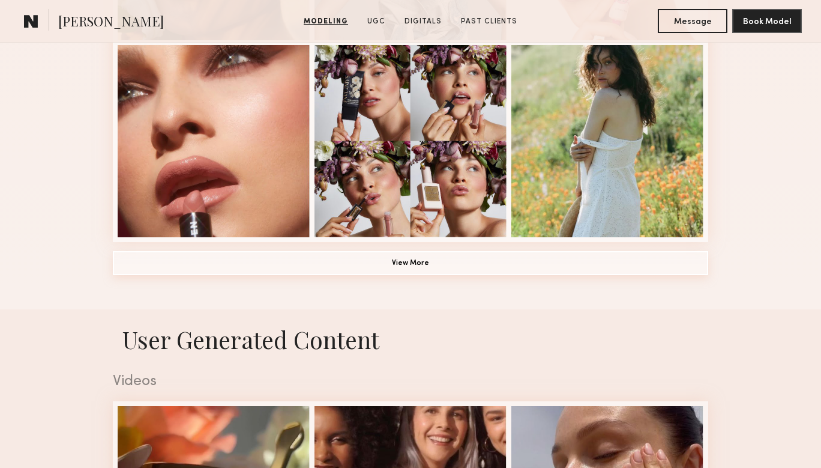
drag, startPoint x: 537, startPoint y: 258, endPoint x: 549, endPoint y: 258, distance: 11.4
click at [537, 258] on button "View More" at bounding box center [410, 263] width 595 height 24
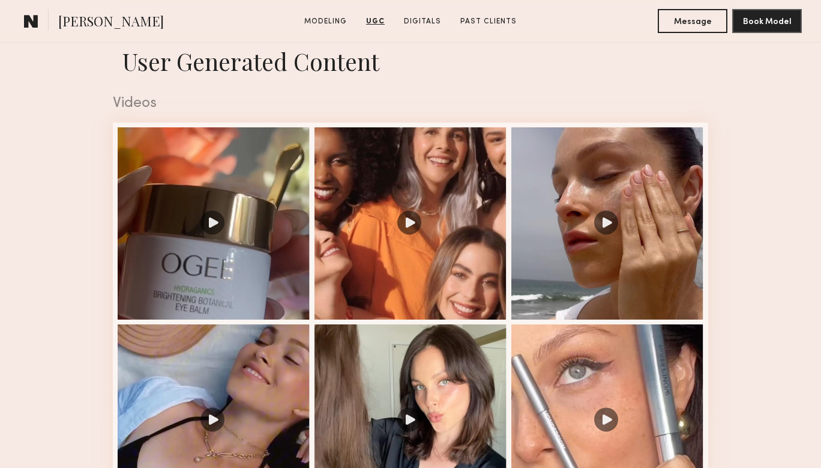
scroll to position [2100, 0]
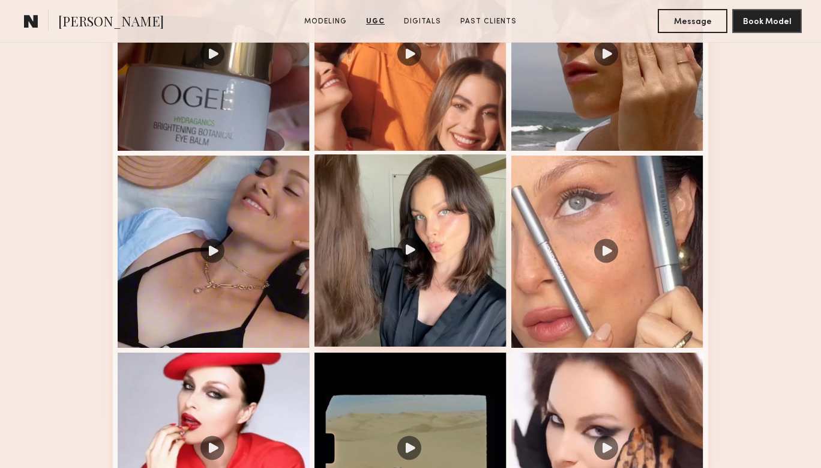
click at [406, 250] on div at bounding box center [410, 250] width 192 height 192
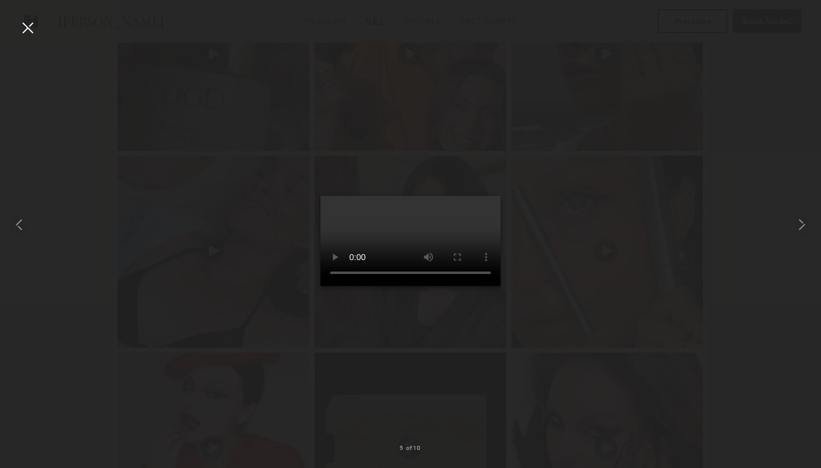
click at [34, 29] on div at bounding box center [27, 27] width 19 height 19
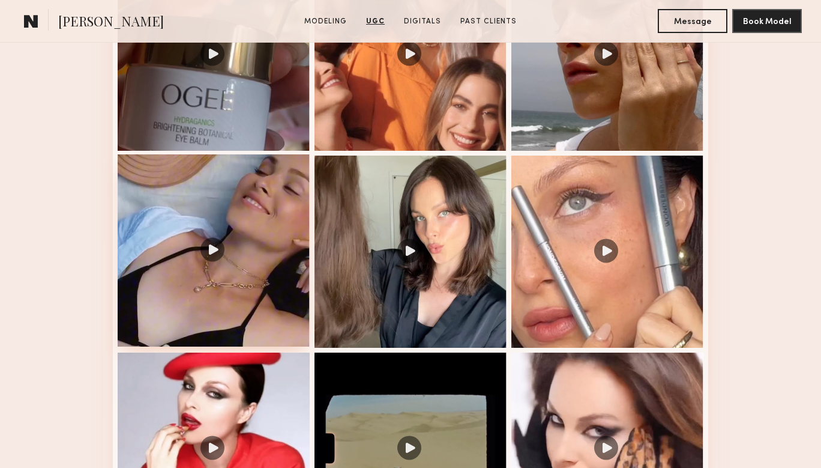
click at [207, 259] on div at bounding box center [214, 250] width 192 height 192
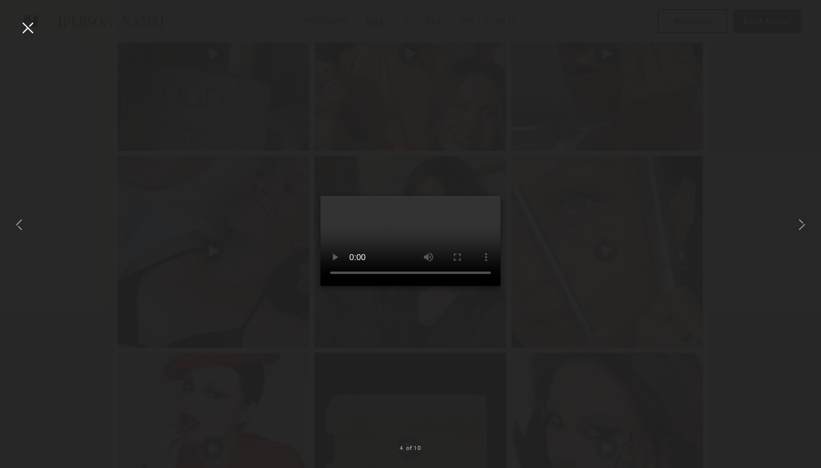
click at [32, 28] on div at bounding box center [27, 27] width 19 height 19
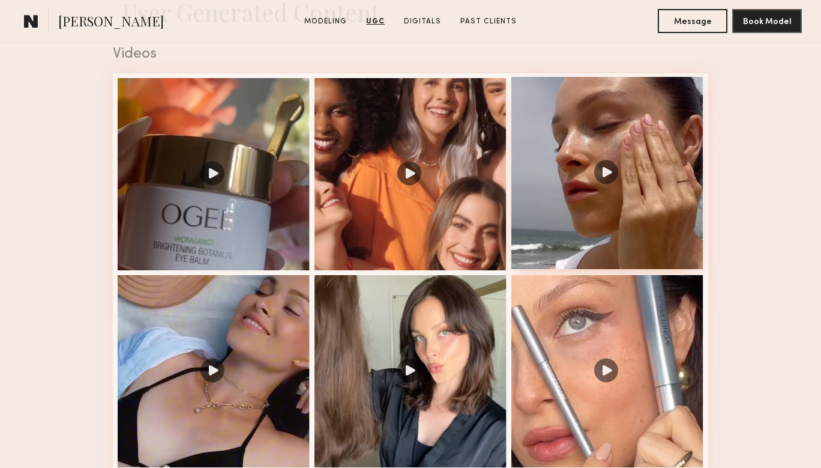
scroll to position [1980, 0]
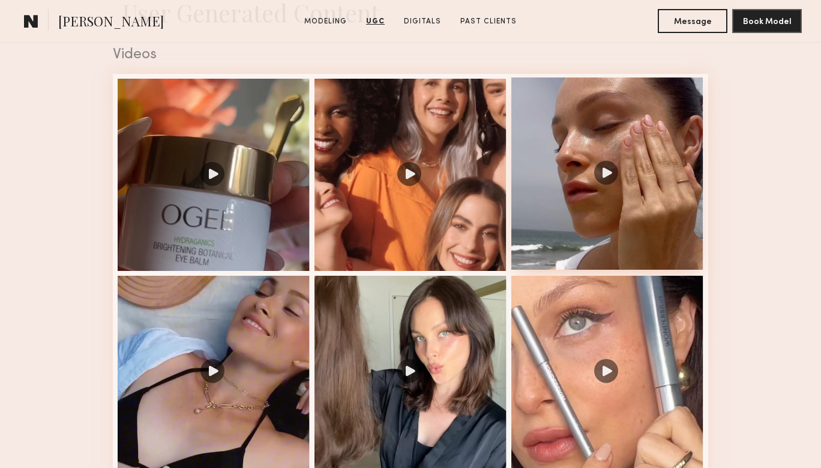
click at [609, 182] on div at bounding box center [607, 173] width 192 height 192
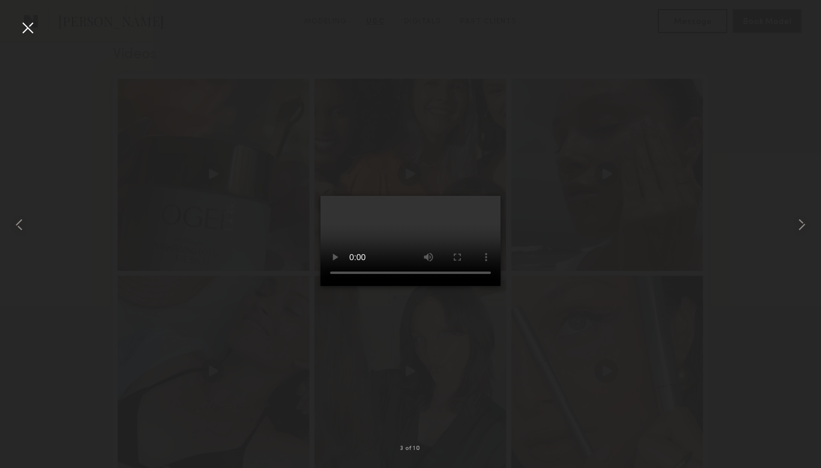
click at [34, 28] on div at bounding box center [27, 27] width 19 height 19
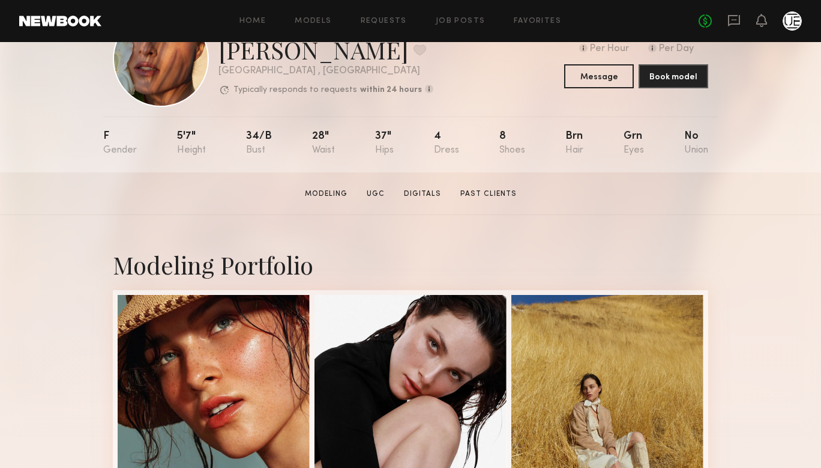
scroll to position [0, 0]
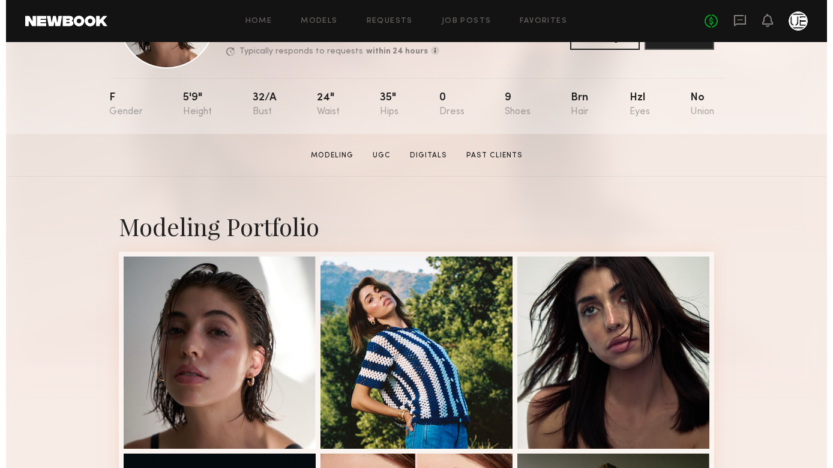
scroll to position [103, 0]
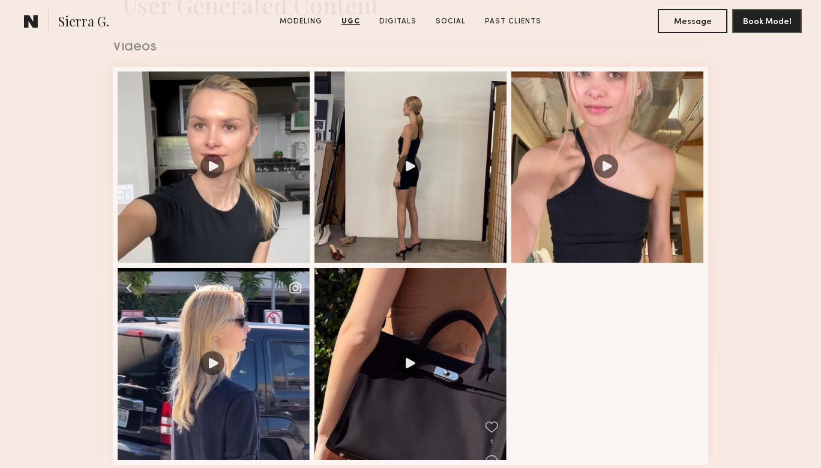
scroll to position [1255, 0]
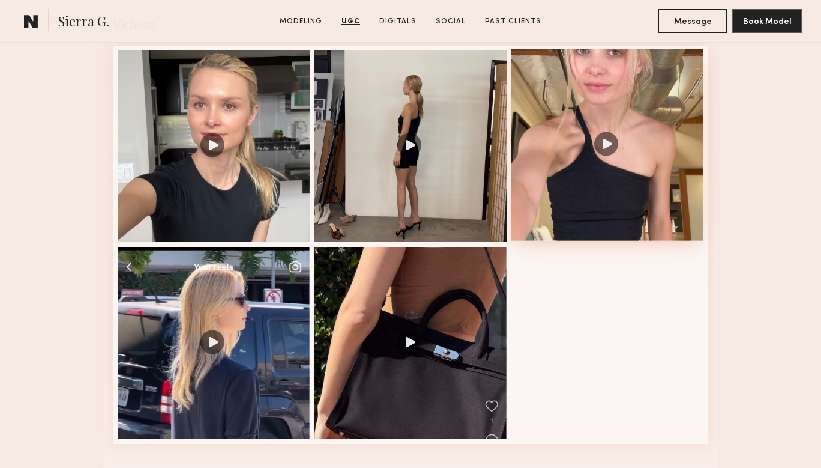
click at [604, 154] on div at bounding box center [607, 145] width 192 height 192
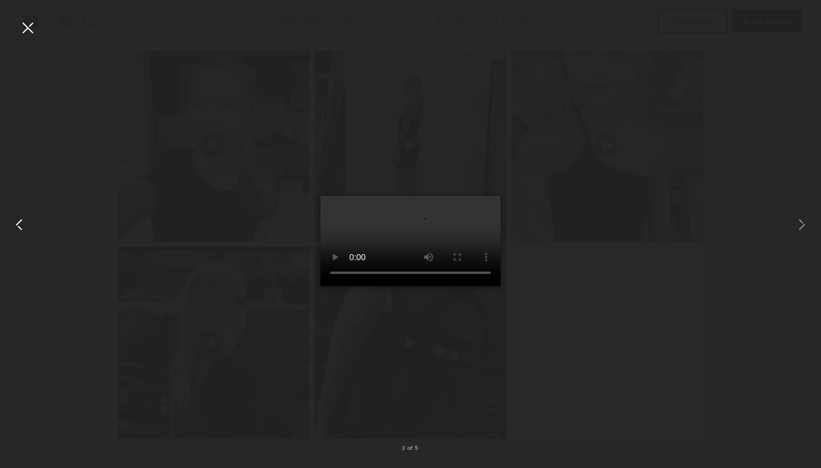
click at [25, 24] on div at bounding box center [27, 27] width 19 height 19
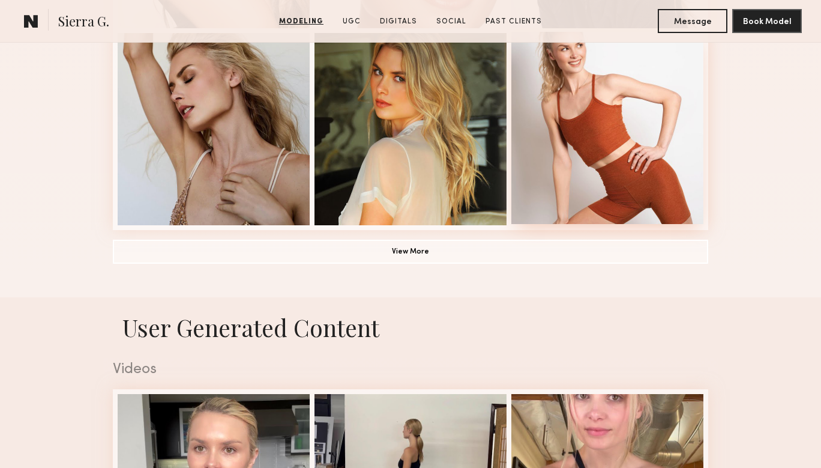
scroll to position [902, 0]
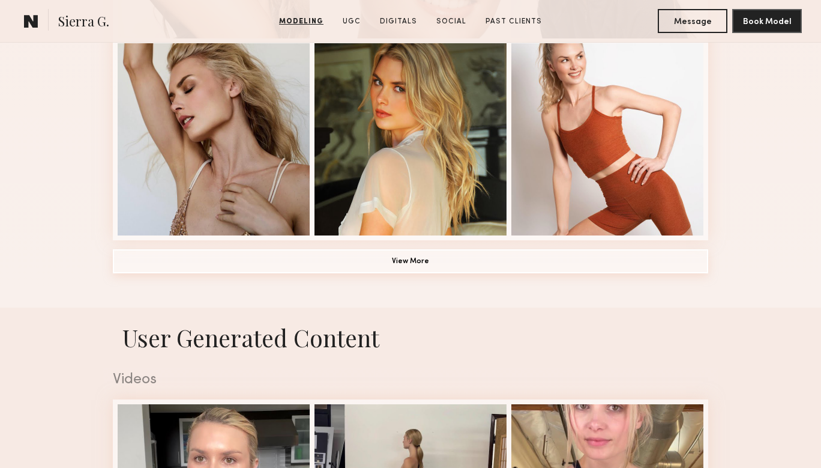
click at [458, 263] on button "View More" at bounding box center [410, 261] width 595 height 24
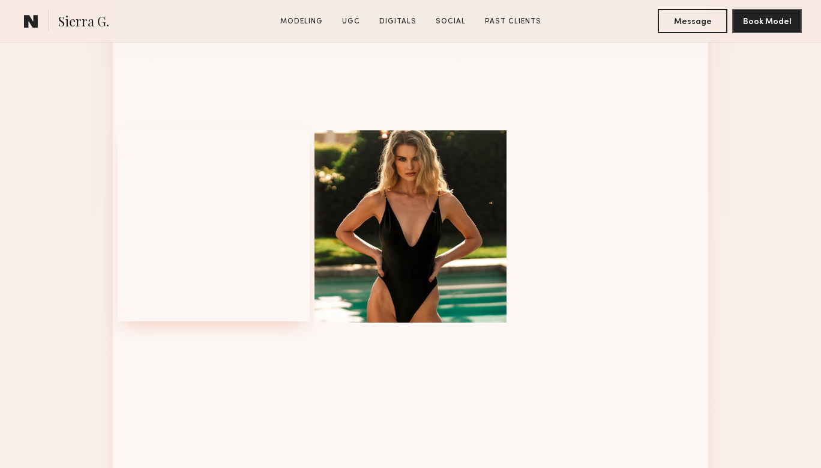
scroll to position [1457, 0]
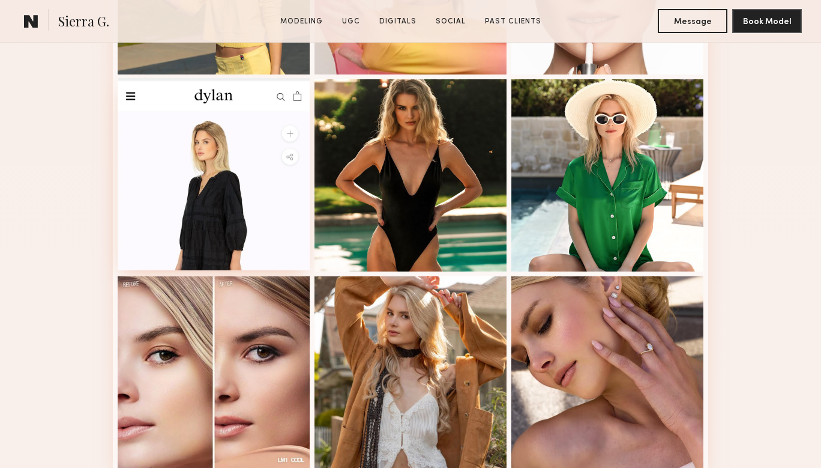
click at [285, 230] on div at bounding box center [214, 174] width 192 height 192
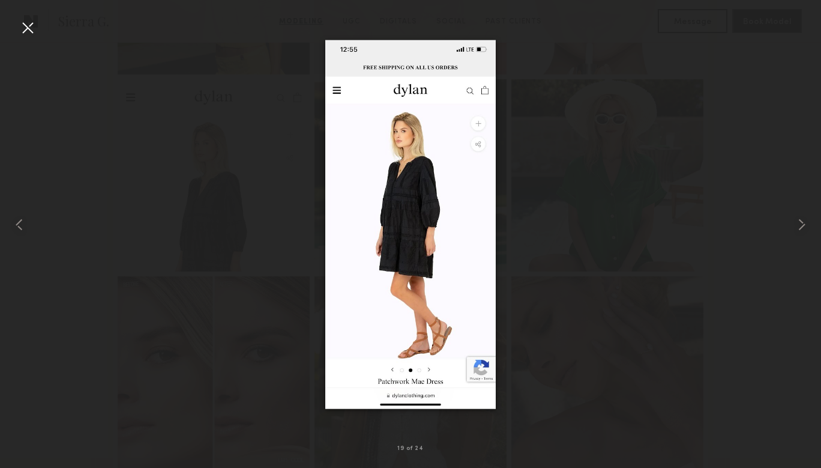
click at [26, 26] on div at bounding box center [27, 27] width 19 height 19
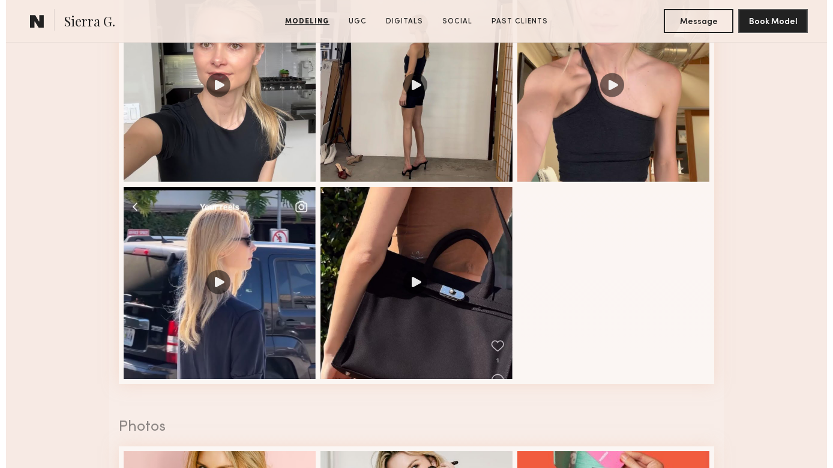
scroll to position [2100, 0]
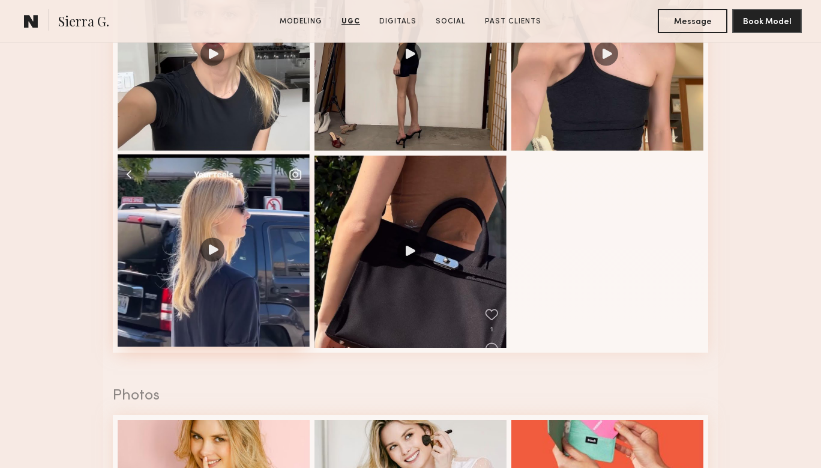
click at [228, 307] on div at bounding box center [214, 250] width 192 height 192
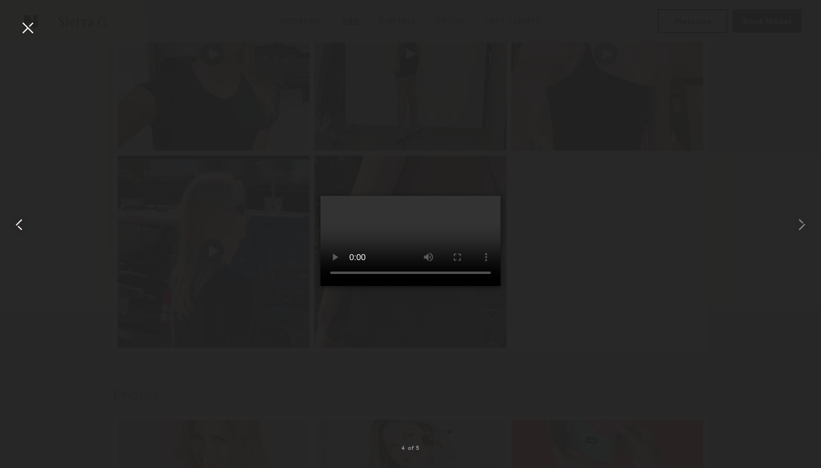
click at [28, 27] on div at bounding box center [27, 27] width 19 height 19
